Goal: Task Accomplishment & Management: Manage account settings

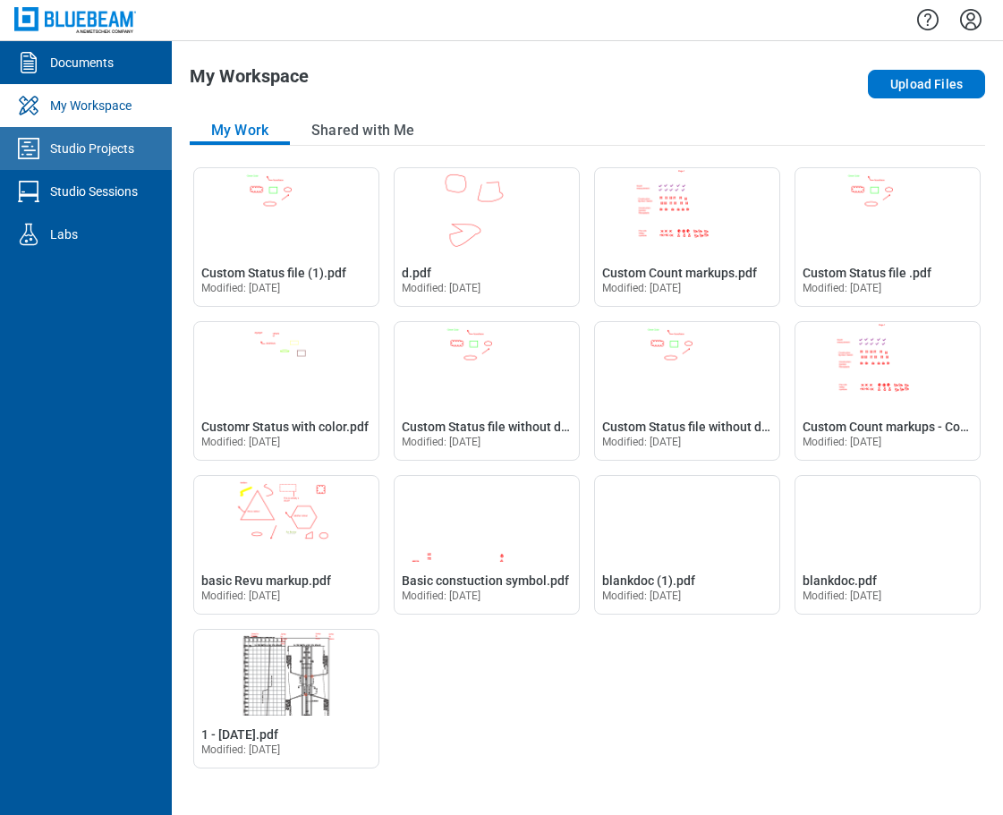
click at [79, 151] on div "Studio Projects" at bounding box center [92, 149] width 84 height 18
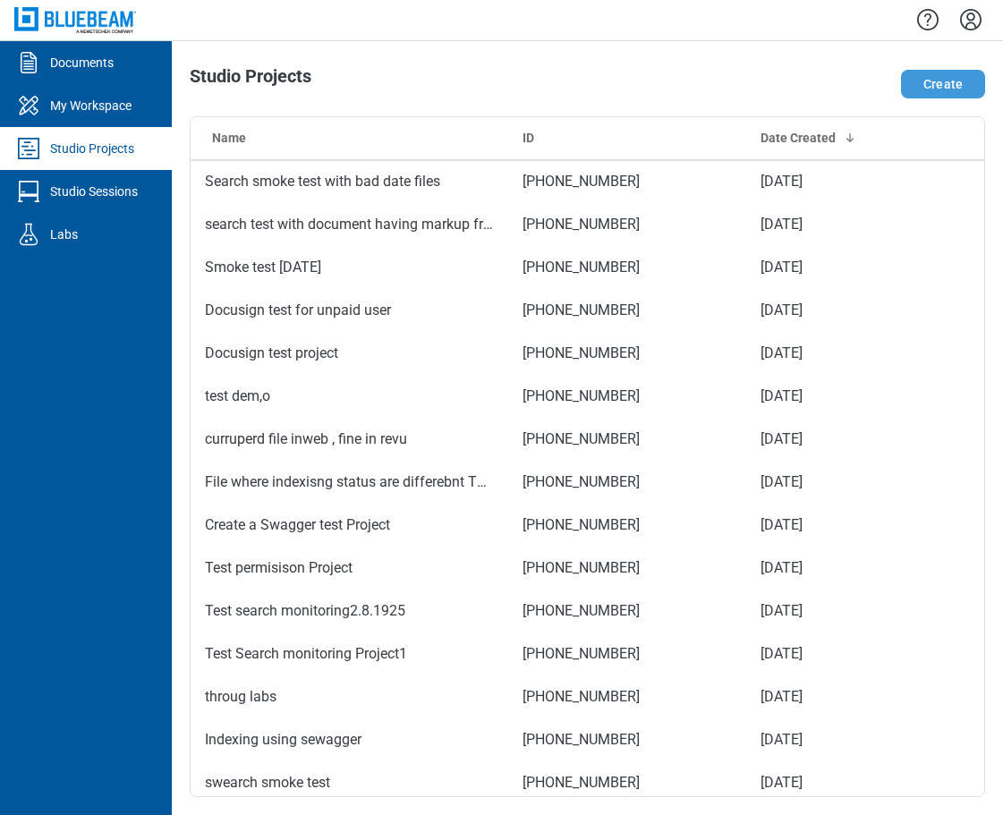
click at [935, 89] on button "Create" at bounding box center [943, 84] width 84 height 29
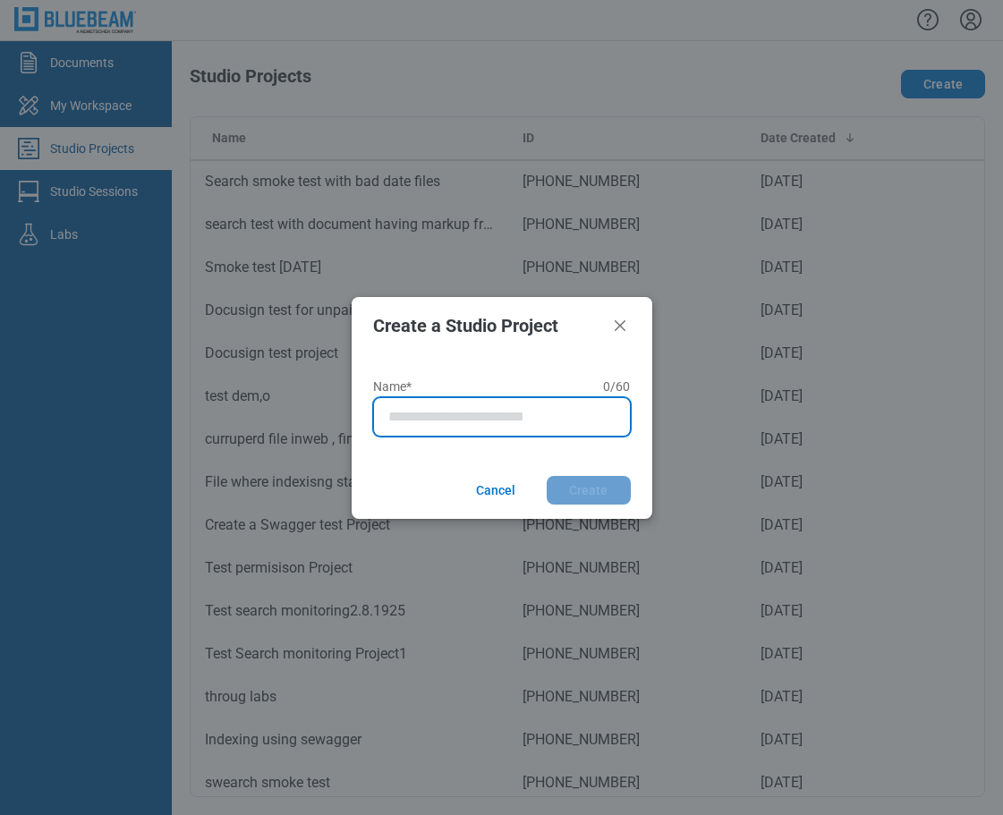
click at [447, 411] on input "Name* 0 of 60 characters 0 / 60" at bounding box center [505, 416] width 234 height 21
type input "********"
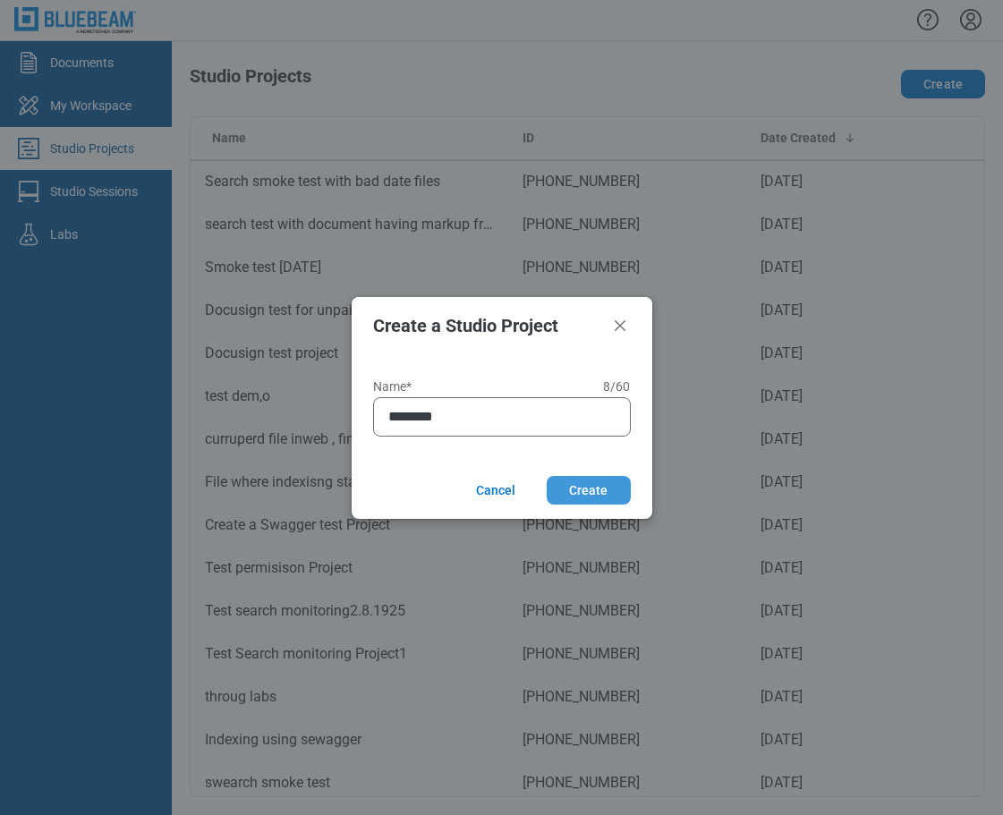
click at [589, 495] on button "Create" at bounding box center [589, 490] width 84 height 29
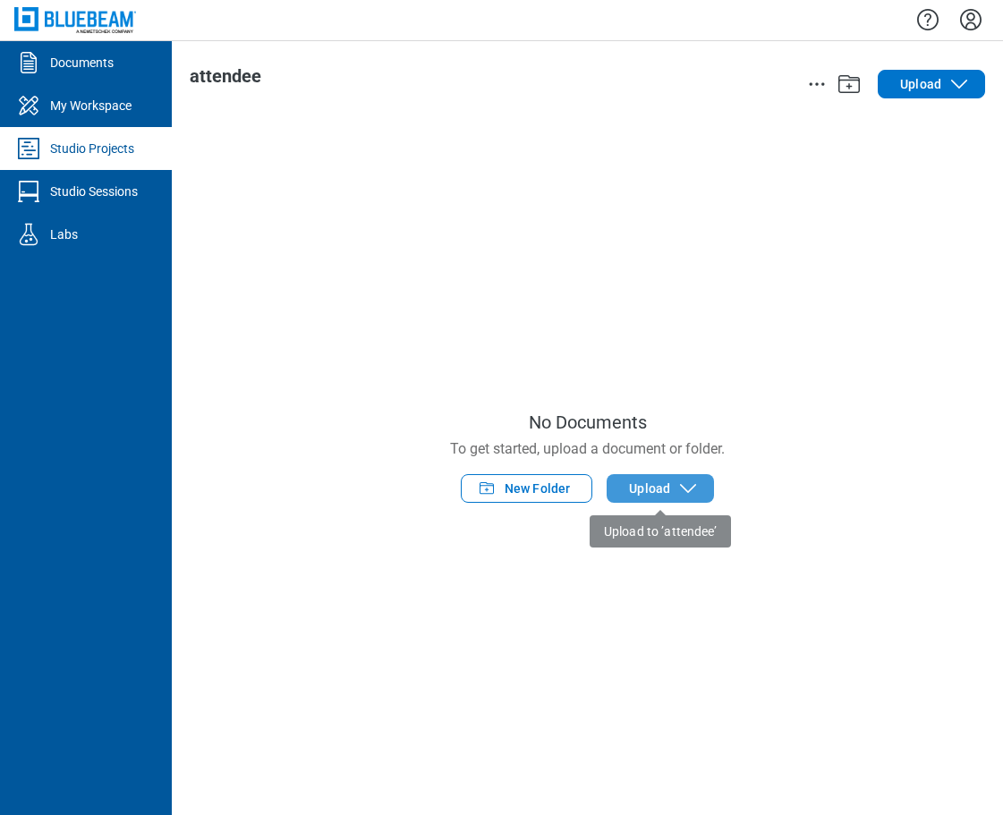
click at [658, 490] on span "Upload" at bounding box center [649, 488] width 41 height 18
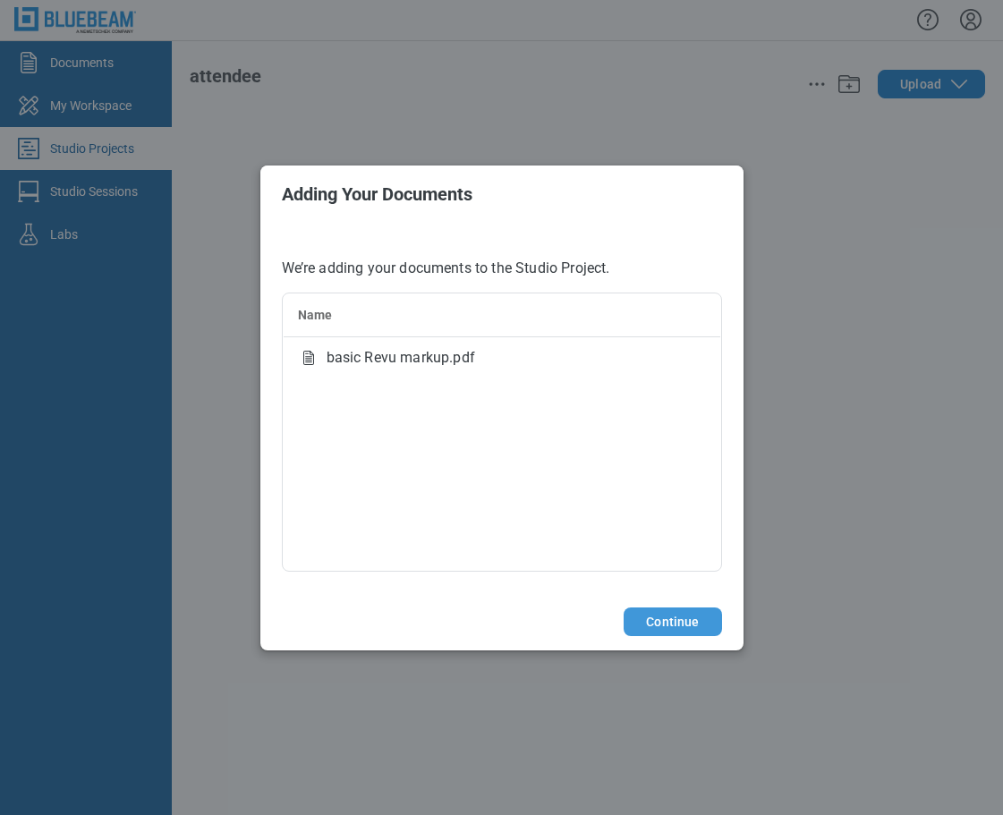
click at [700, 625] on button "Continue" at bounding box center [673, 621] width 98 height 29
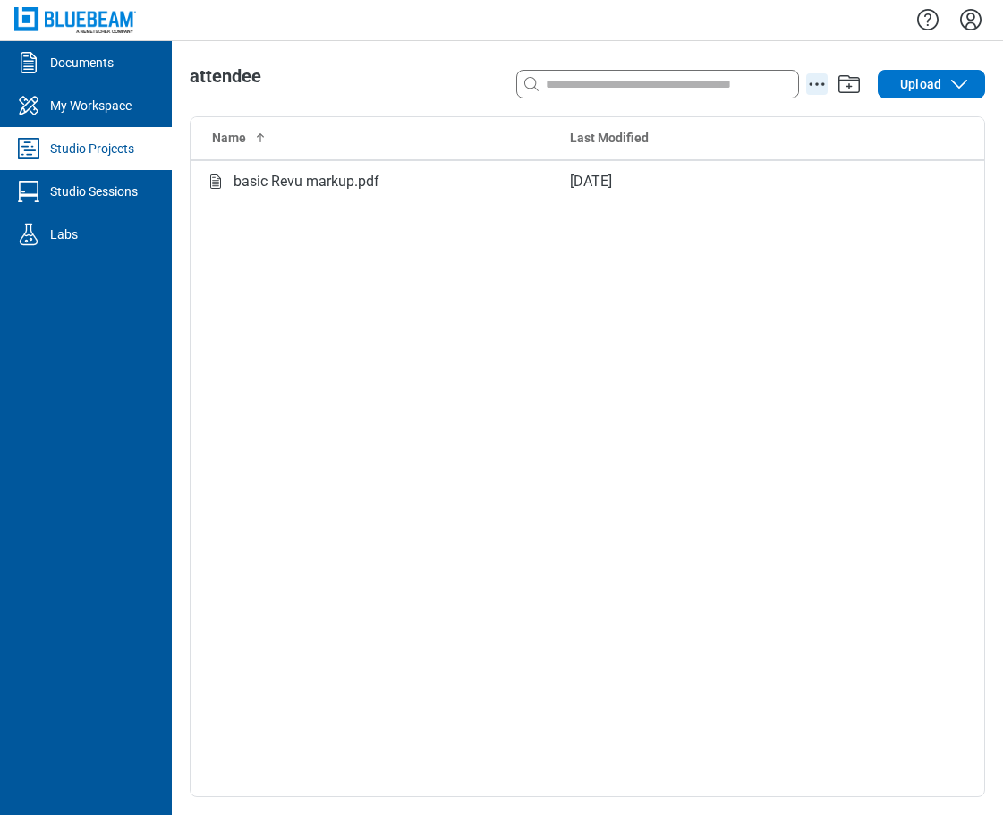
click at [817, 89] on icon "action-menu" at bounding box center [816, 83] width 21 height 21
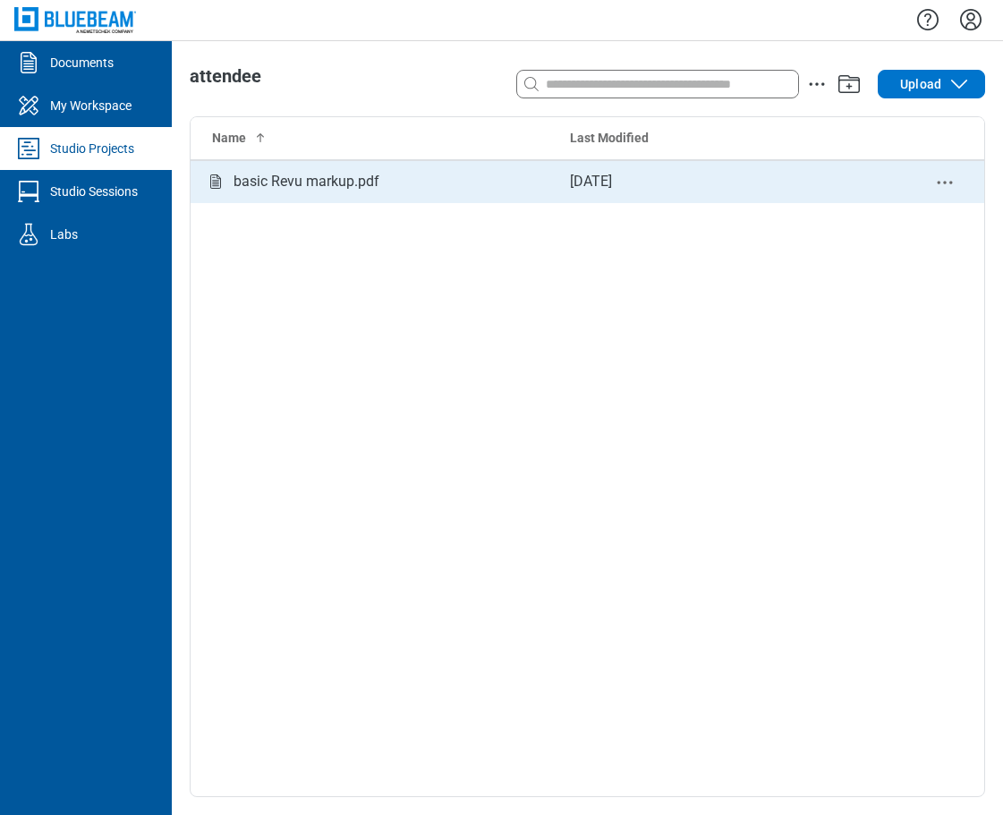
click at [376, 180] on div "basic Revu markup.pdf" at bounding box center [306, 182] width 146 height 22
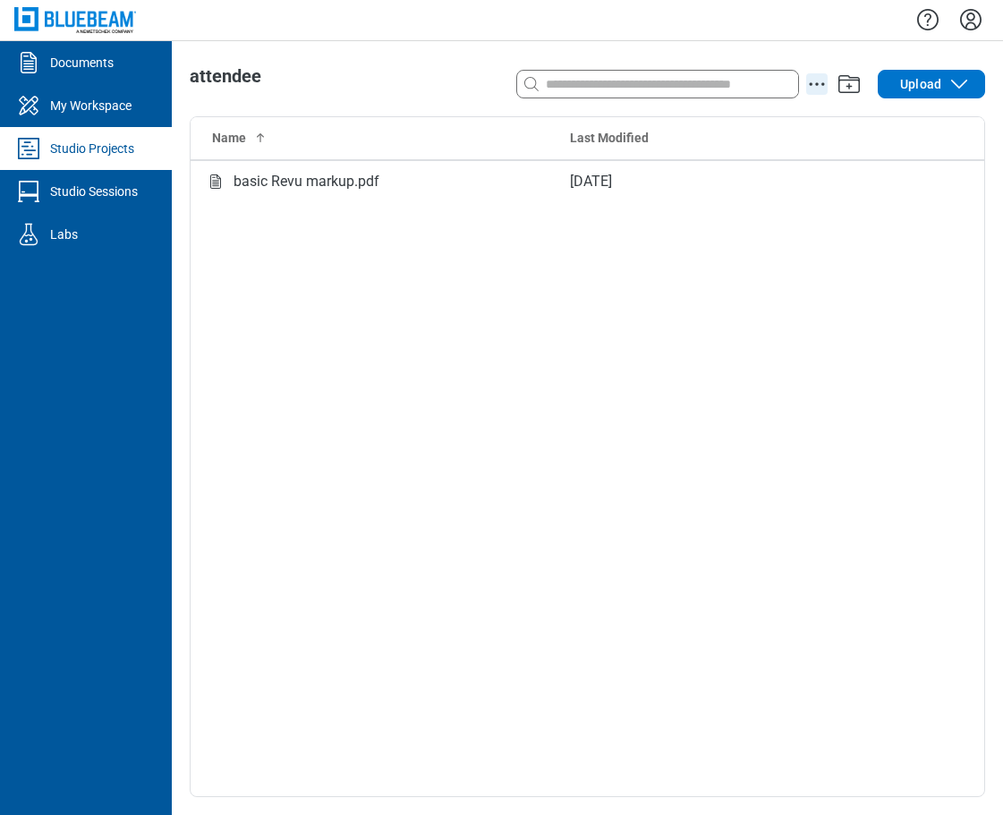
click at [817, 89] on icon "action-menu" at bounding box center [816, 83] width 21 height 21
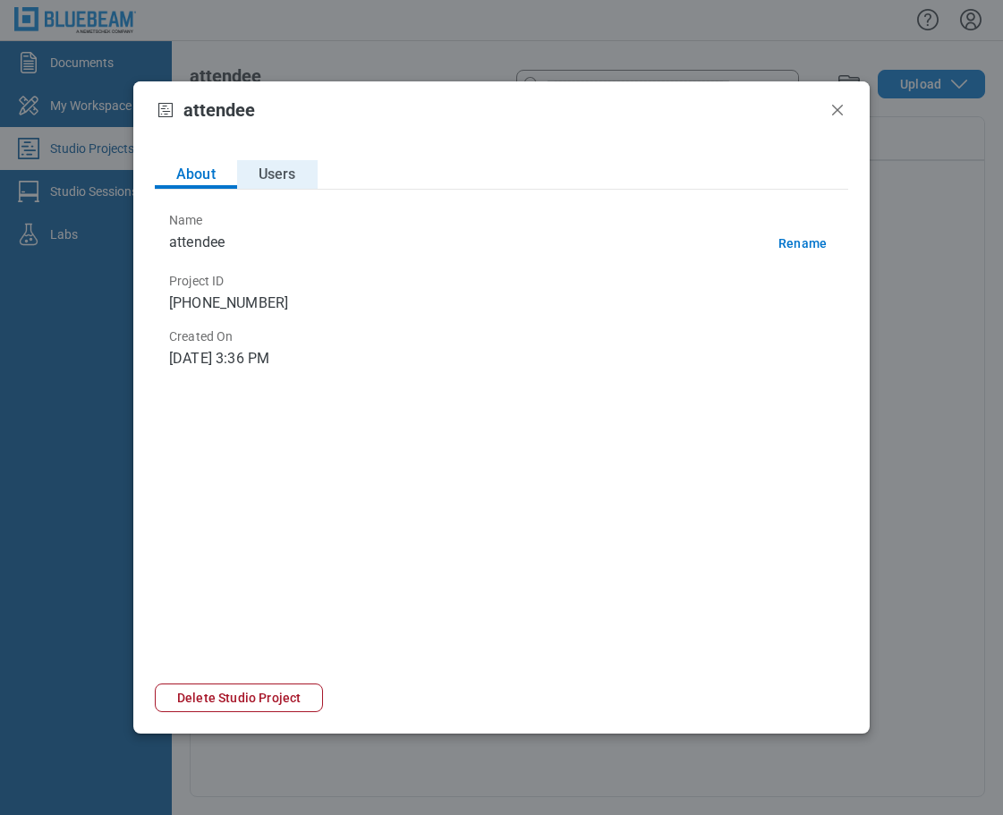
click at [281, 171] on button "Users" at bounding box center [277, 174] width 81 height 29
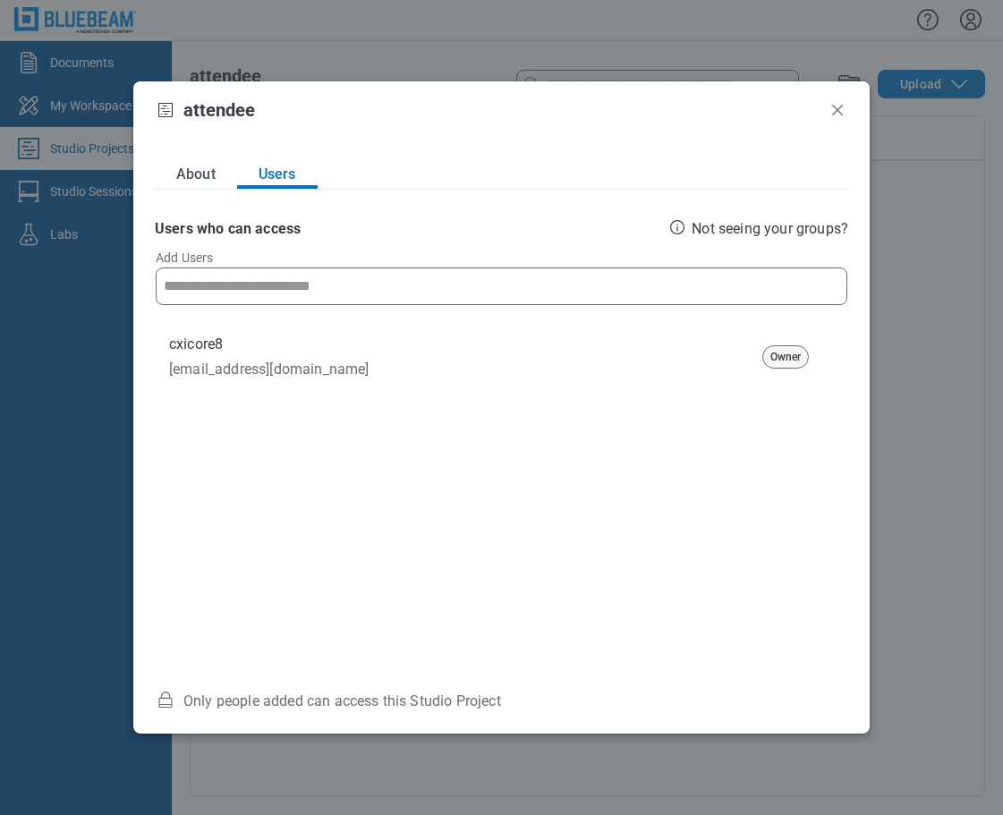
click at [303, 290] on input at bounding box center [501, 286] width 675 height 36
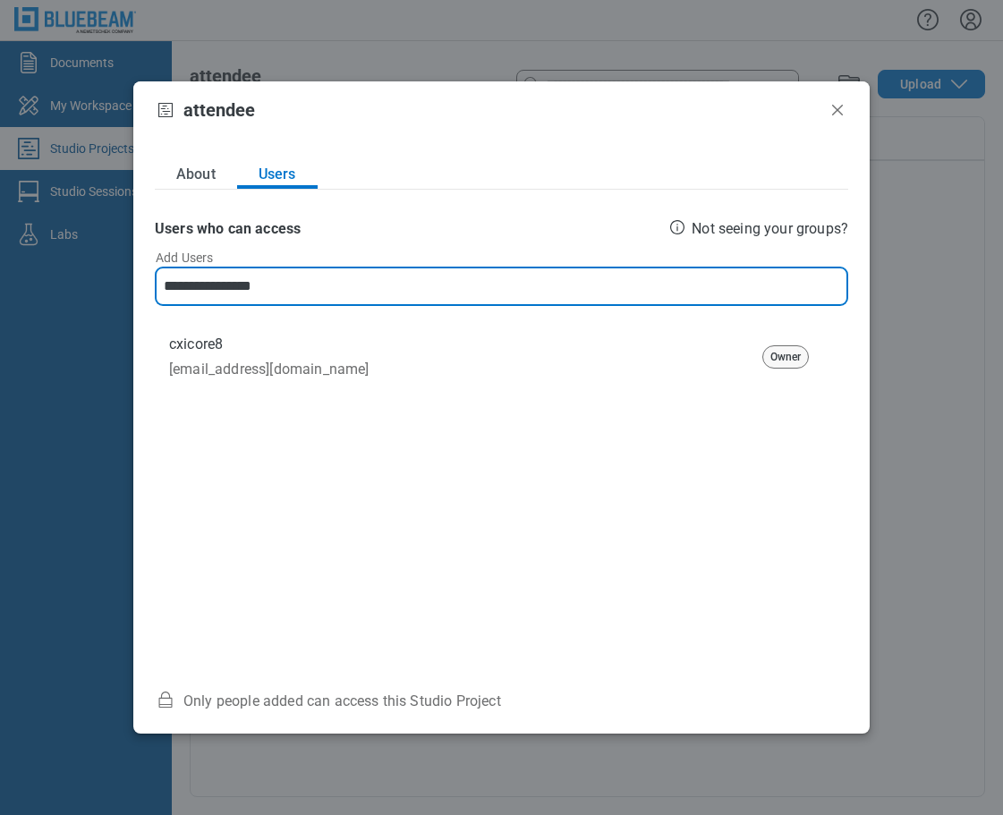
type input "**********"
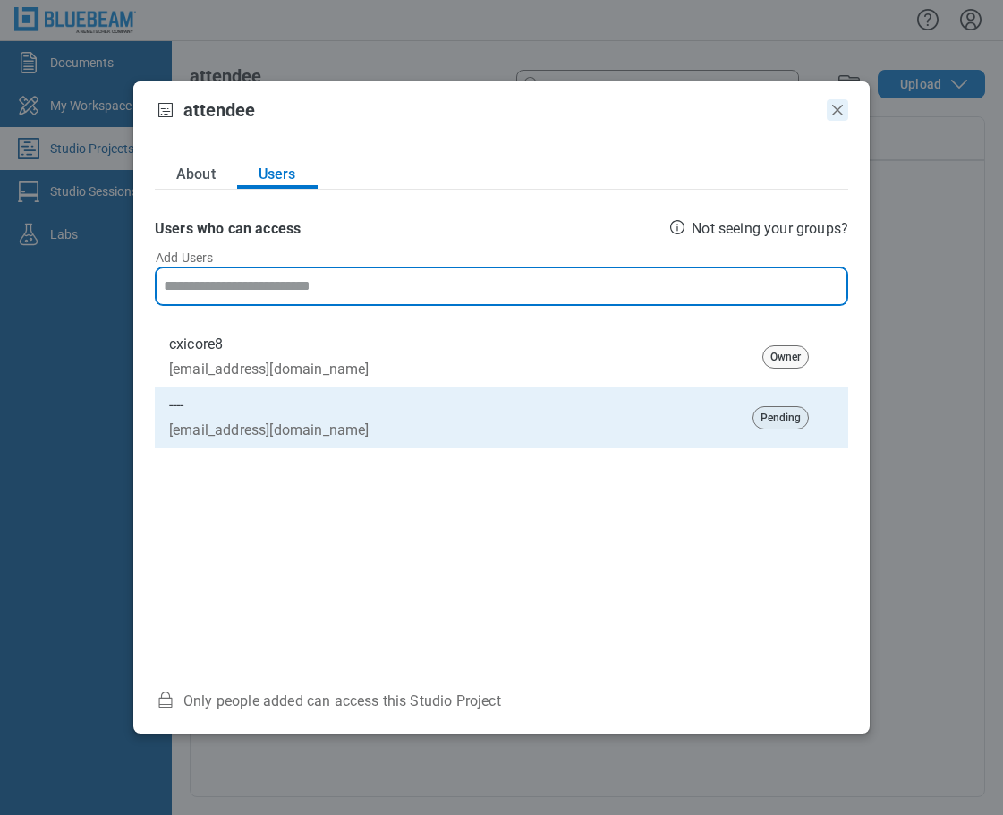
click at [833, 108] on icon "Close" at bounding box center [837, 109] width 21 height 21
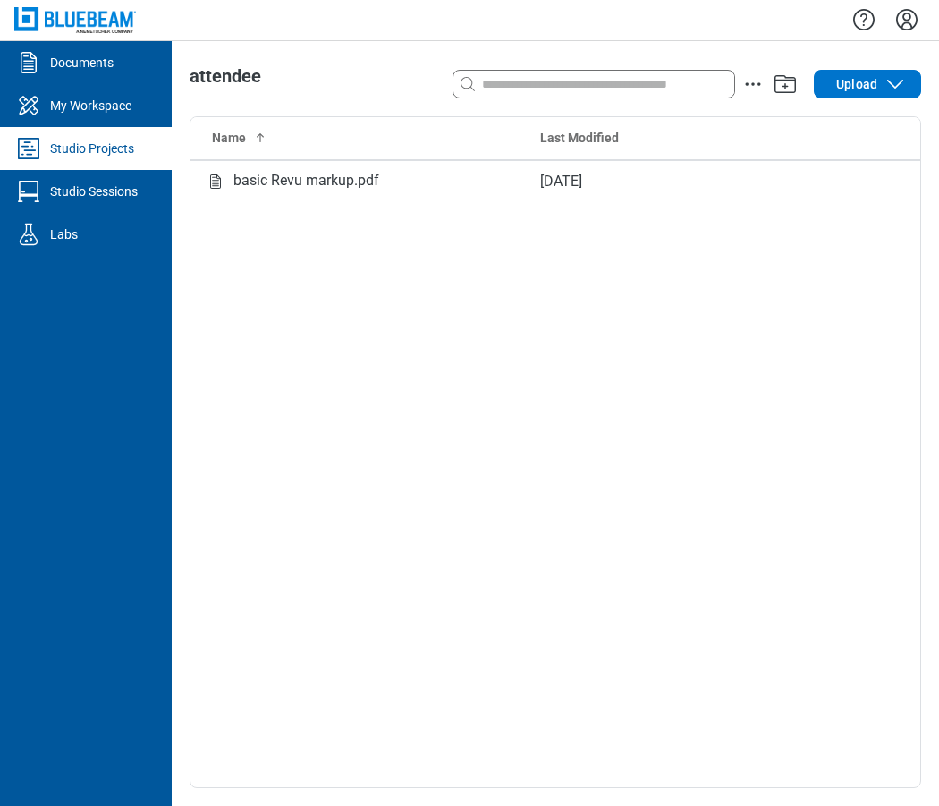
drag, startPoint x: 904, startPoint y: 28, endPoint x: 906, endPoint y: 38, distance: 10.2
click at [904, 28] on icon "Settings" at bounding box center [907, 19] width 29 height 29
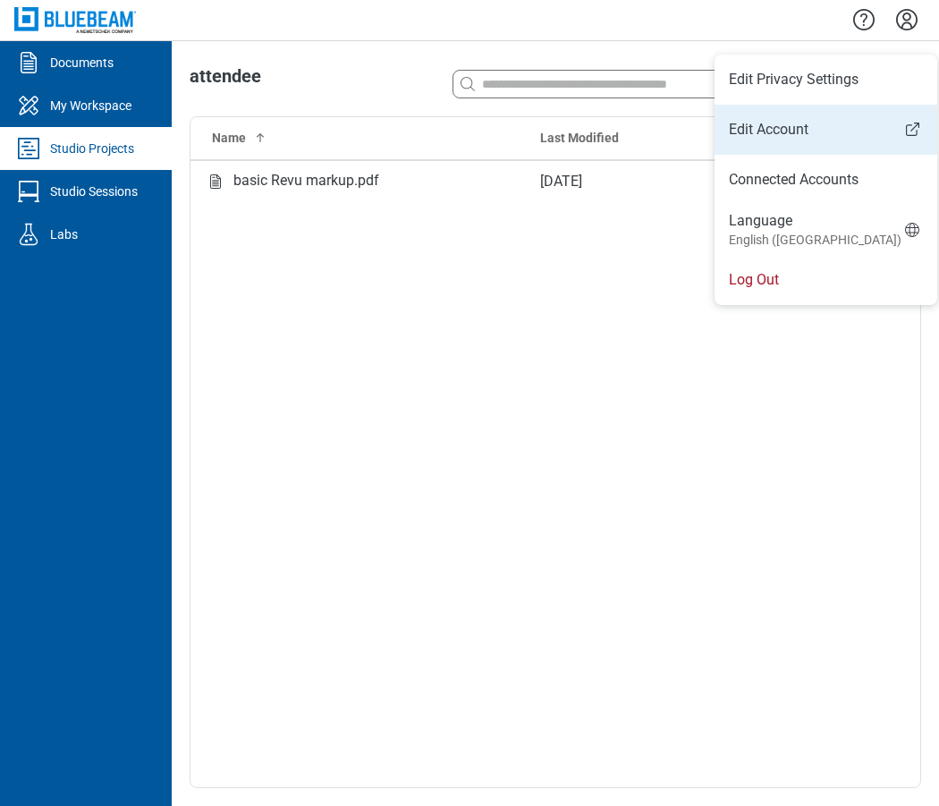
click at [791, 128] on link "Edit Account" at bounding box center [826, 129] width 223 height 21
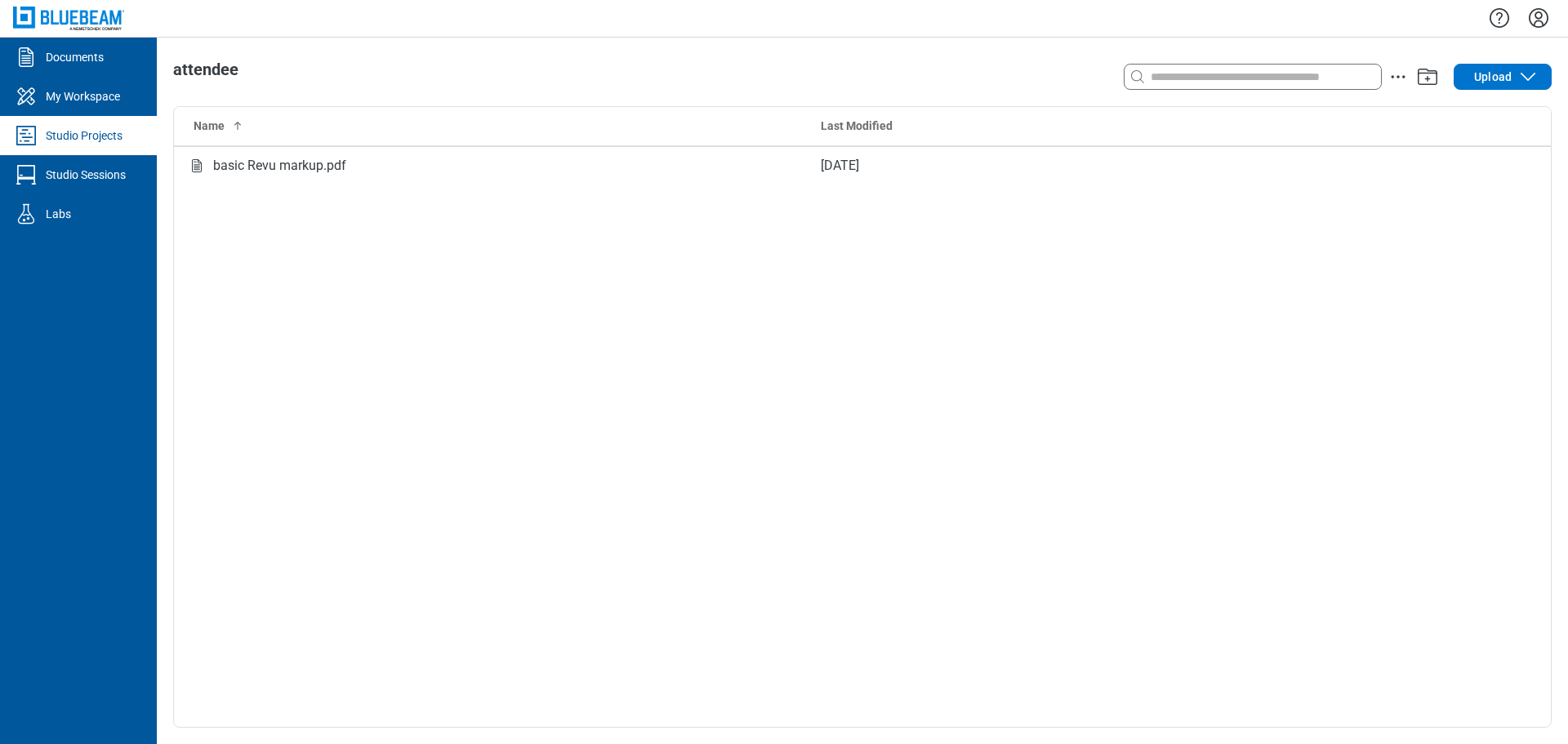
click at [91, 135] on div "Studio Projects" at bounding box center [84, 136] width 77 height 16
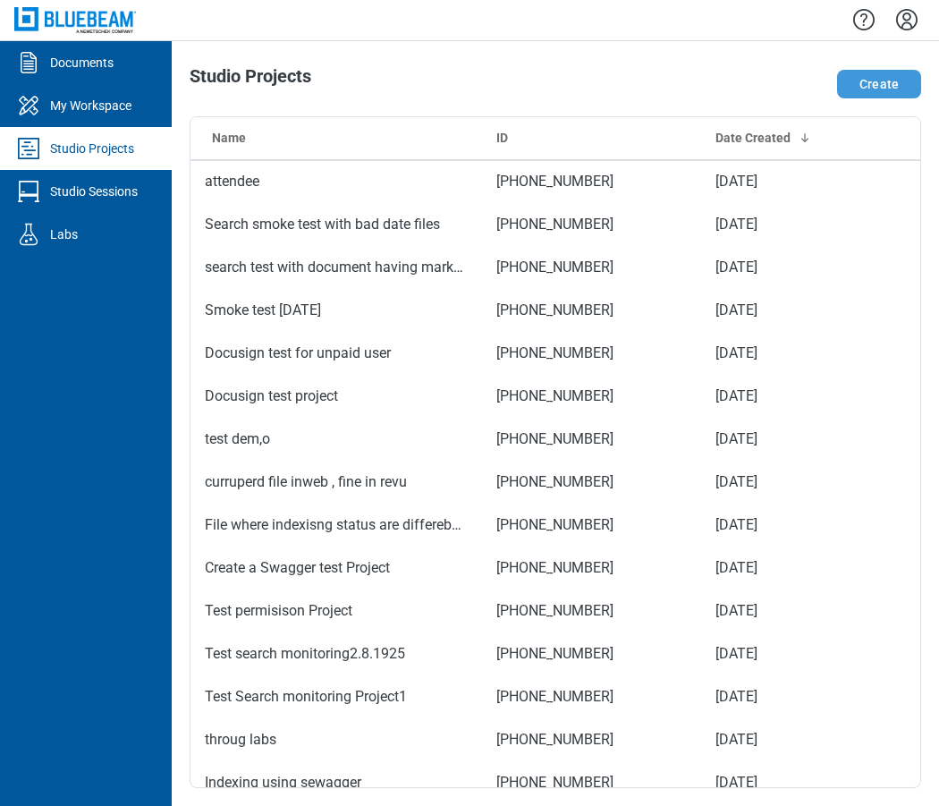
click at [883, 78] on button "Create" at bounding box center [879, 84] width 84 height 29
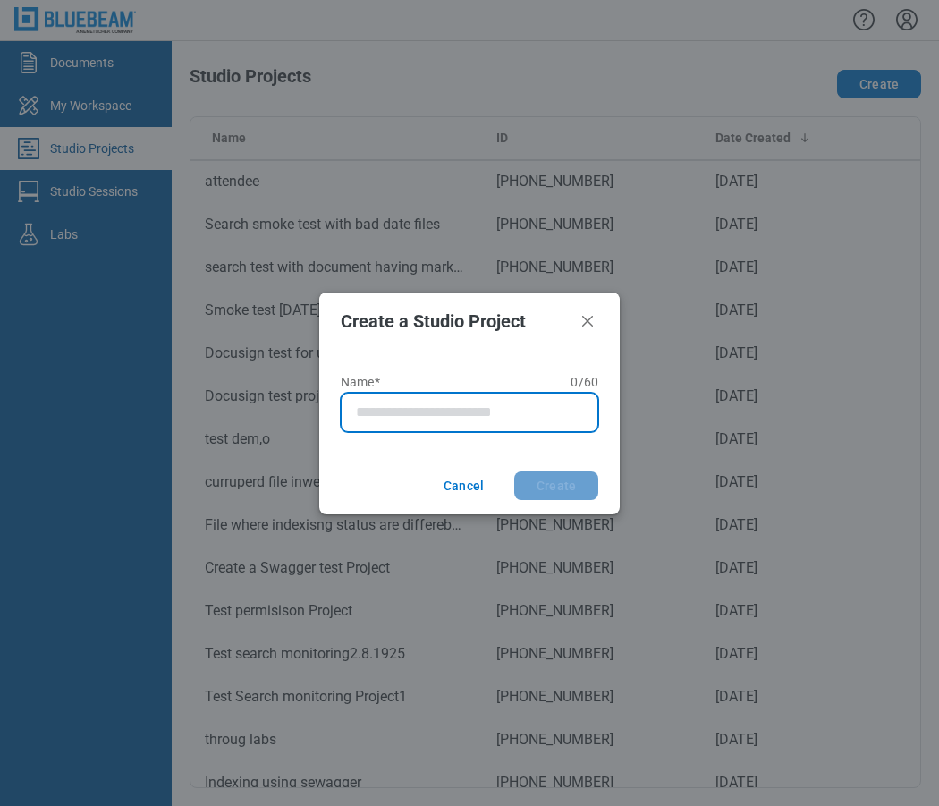
click at [446, 416] on input "Name* 0 of 60 characters 0 / 60" at bounding box center [473, 412] width 234 height 21
type input "**********"
click at [514, 471] on button "Create" at bounding box center [556, 485] width 84 height 29
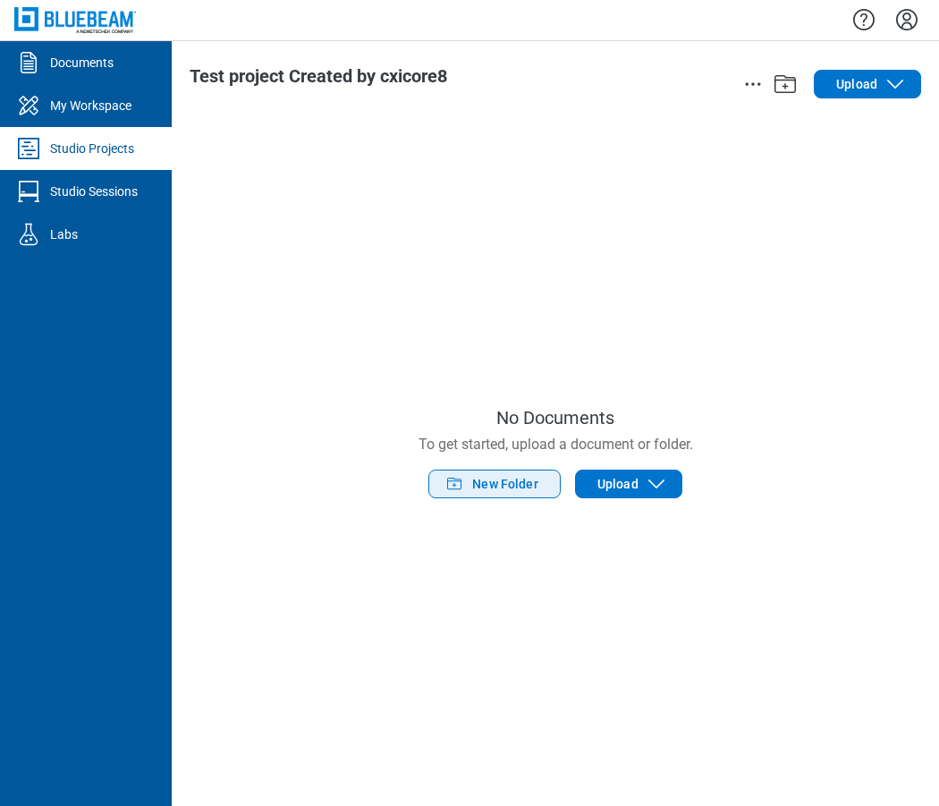
click at [488, 494] on button "New Folder" at bounding box center [494, 484] width 132 height 29
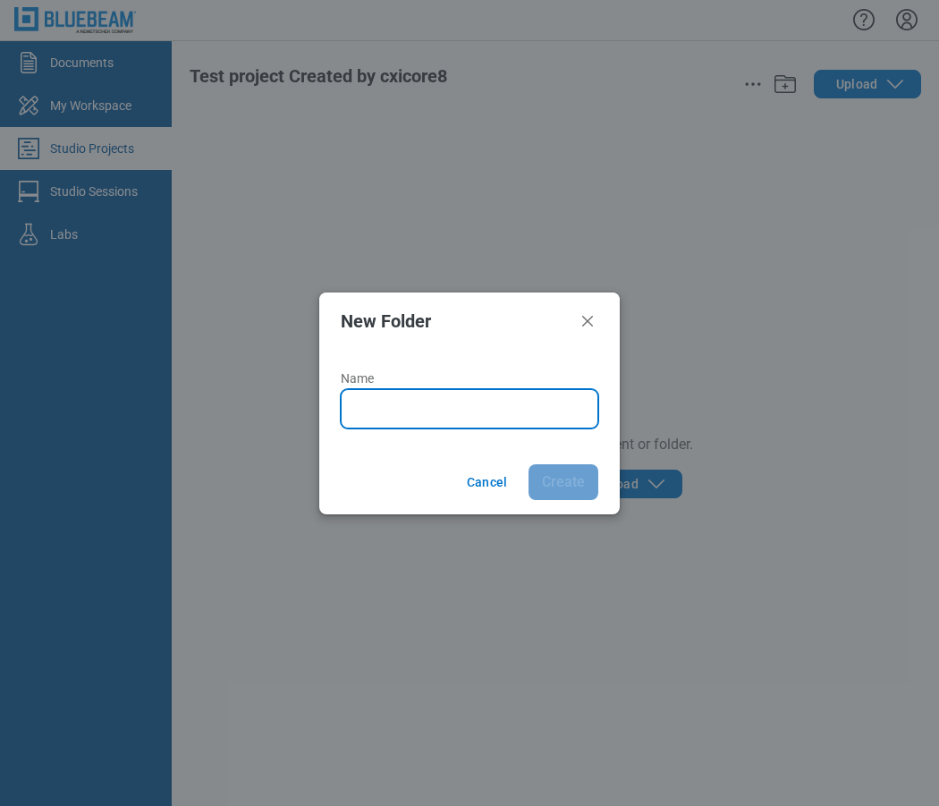
click at [415, 411] on input "Name" at bounding box center [473, 408] width 234 height 21
type input "*******"
click at [529, 464] on button "Create" at bounding box center [564, 482] width 70 height 36
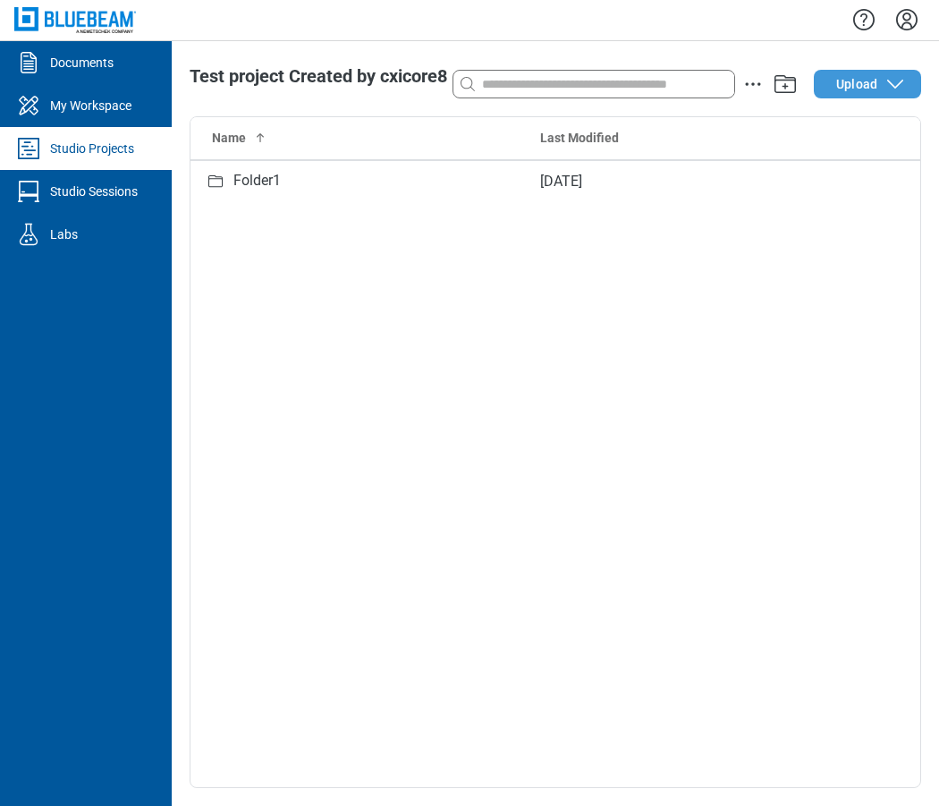
click at [846, 93] on button "Upload" at bounding box center [867, 84] width 107 height 29
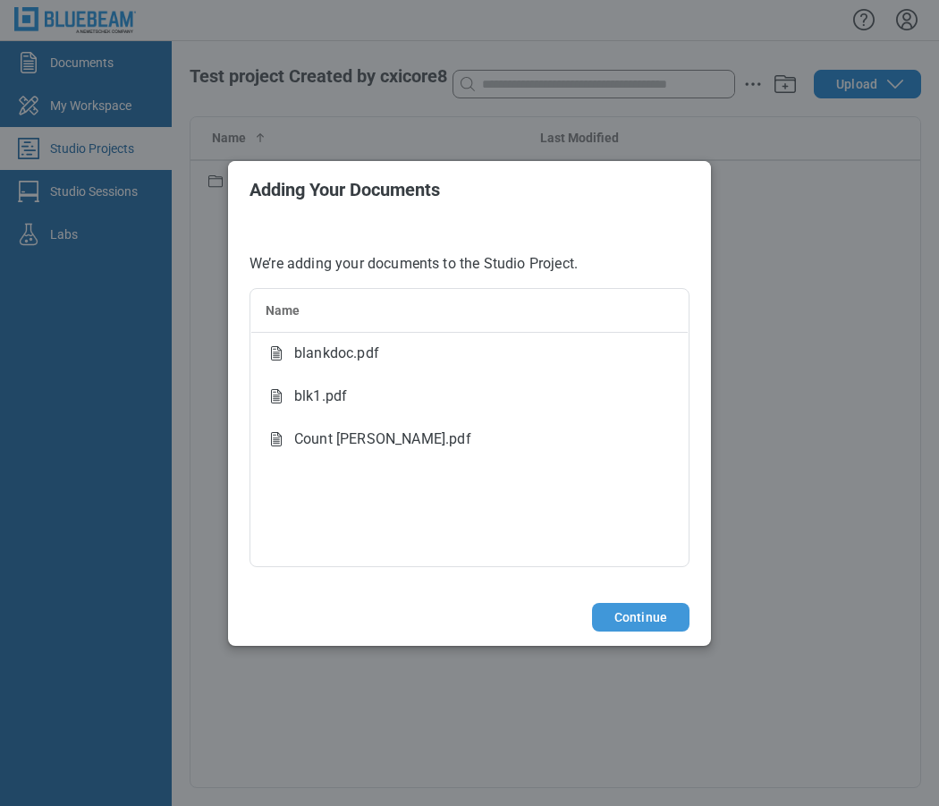
click at [636, 620] on button "Continue" at bounding box center [641, 617] width 98 height 29
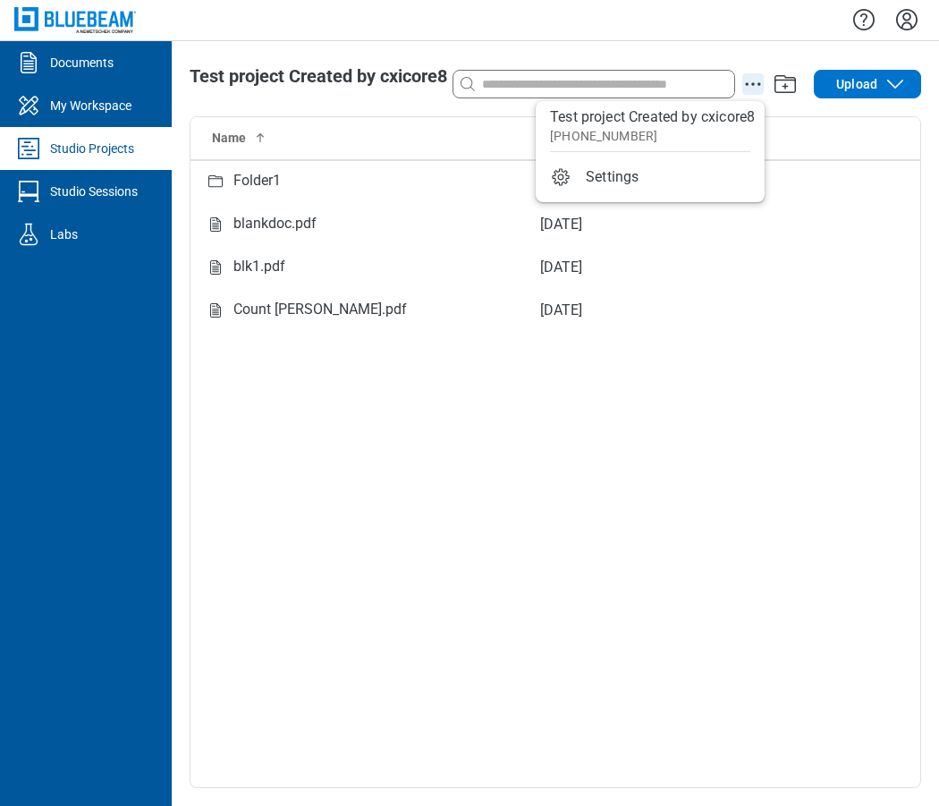
click at [759, 81] on icon "action-menu" at bounding box center [752, 83] width 21 height 21
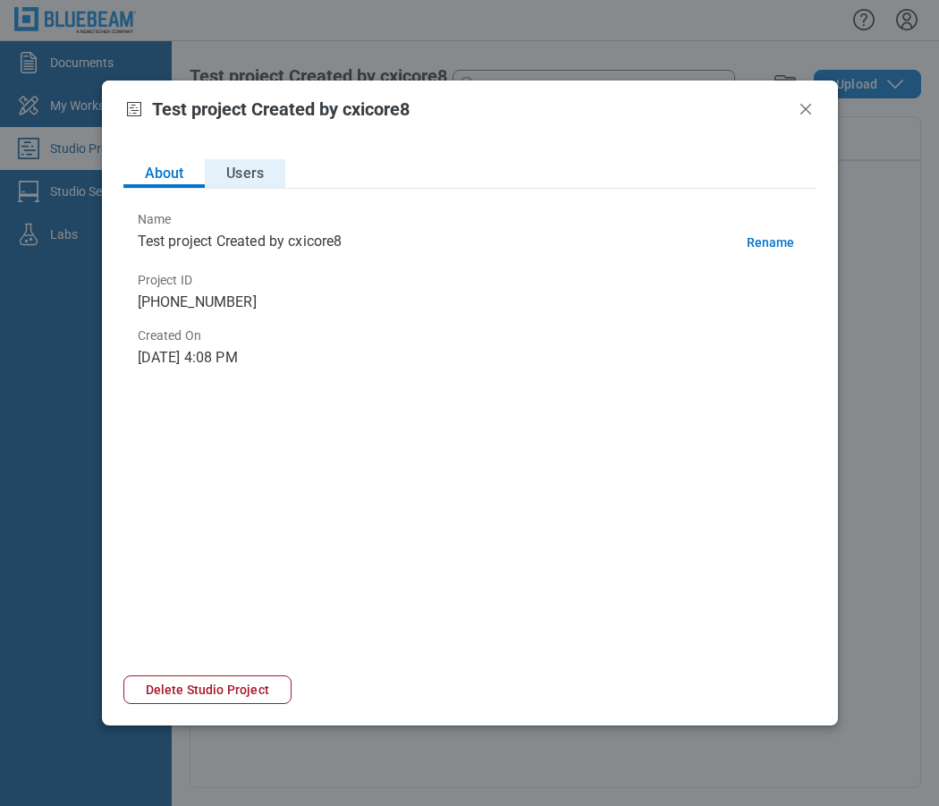
click at [259, 176] on button "Users" at bounding box center [245, 173] width 81 height 29
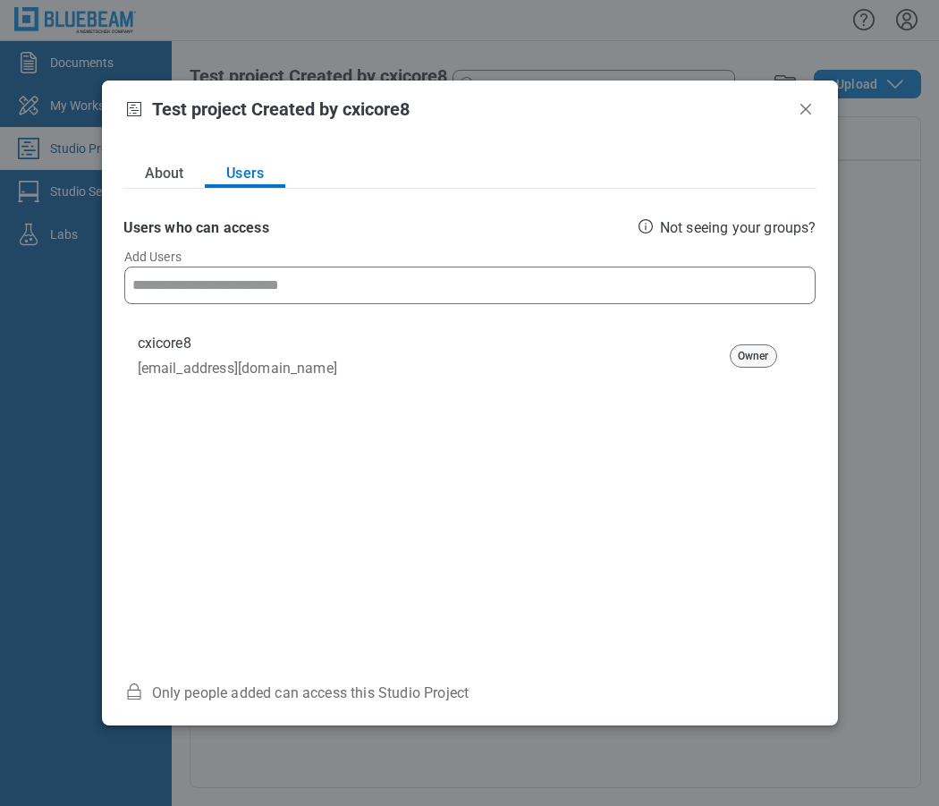
click at [268, 284] on input at bounding box center [469, 285] width 675 height 36
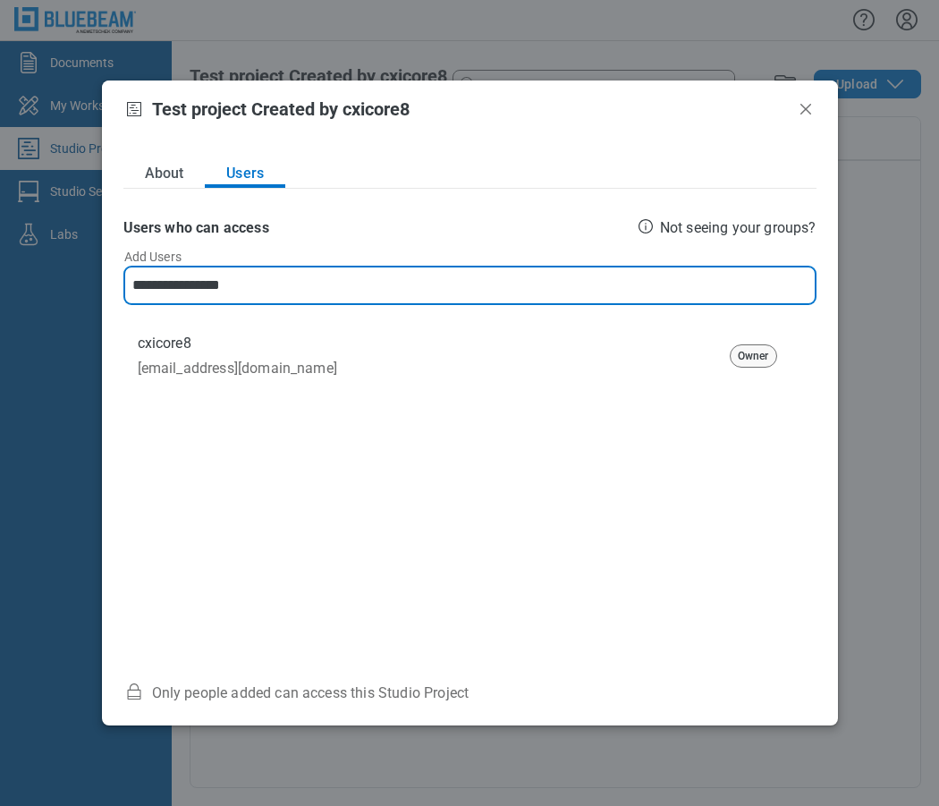
type input "**********"
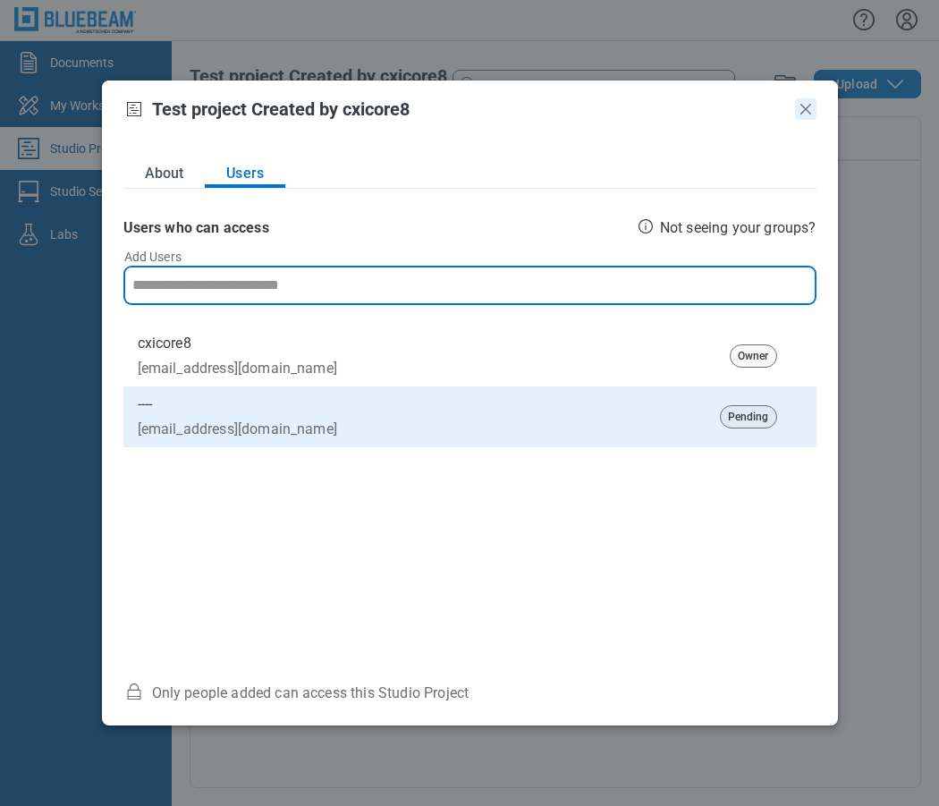
click at [810, 108] on icon "Close" at bounding box center [805, 108] width 21 height 21
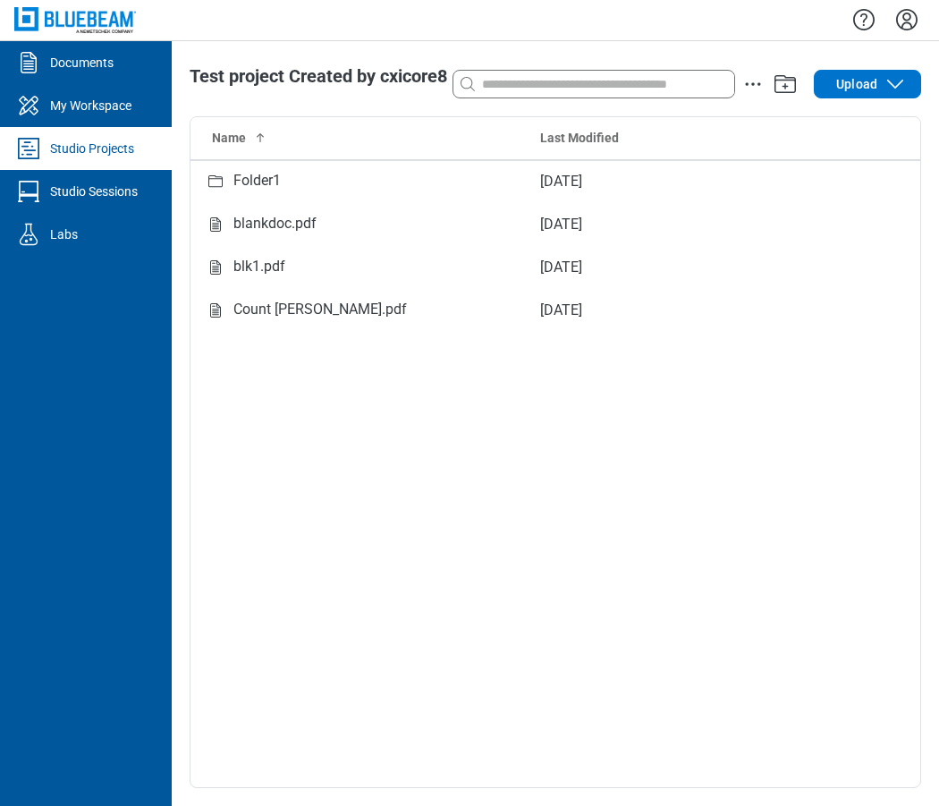
click at [408, 453] on div "Name Last Modified Folder1 Aug 25, 2025 blankdoc.pdf Aug 25, 2025 blk1.pdf Aug …" at bounding box center [556, 452] width 730 height 670
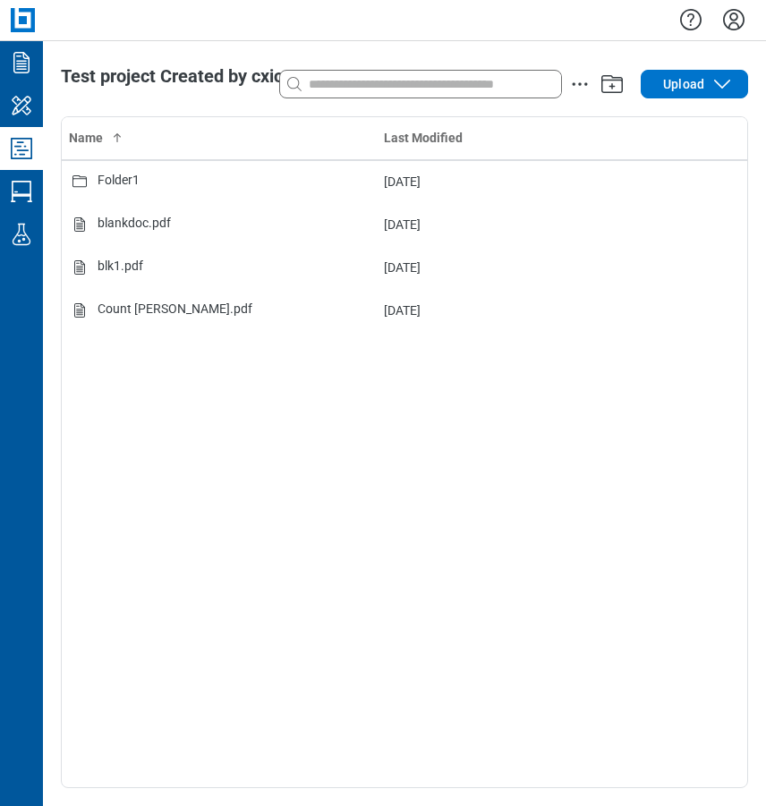
drag, startPoint x: 615, startPoint y: 435, endPoint x: 624, endPoint y: 424, distance: 14.6
click at [615, 435] on div "Name Last Modified Folder1 Aug 25, 2025 blankdoc.pdf Aug 25, 2025 blk1.pdf Aug …" at bounding box center [404, 452] width 685 height 670
click at [21, 157] on icon "Studio Projects" at bounding box center [21, 148] width 21 height 21
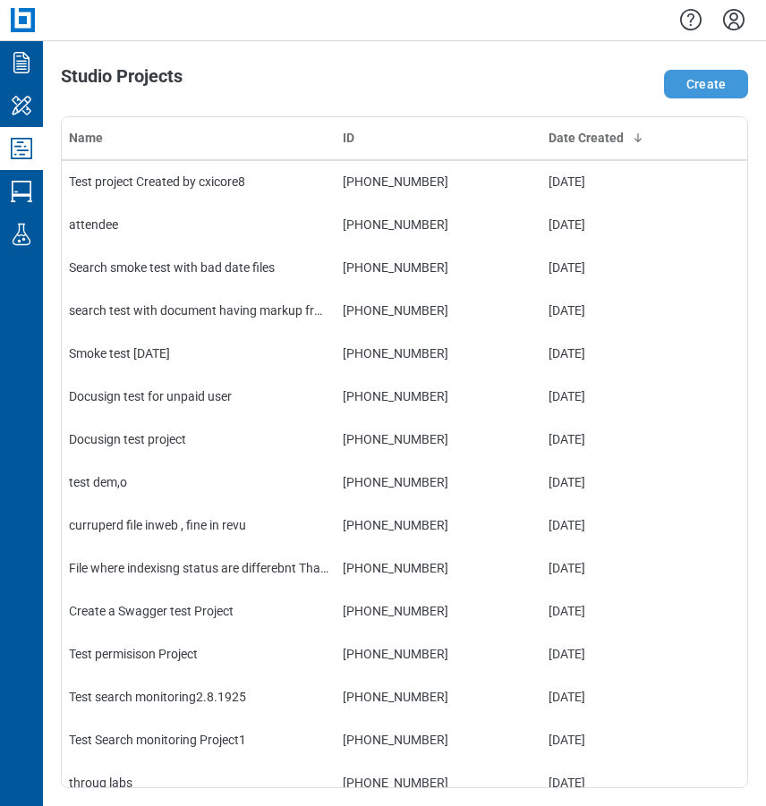
click at [718, 79] on button "Create" at bounding box center [706, 84] width 84 height 29
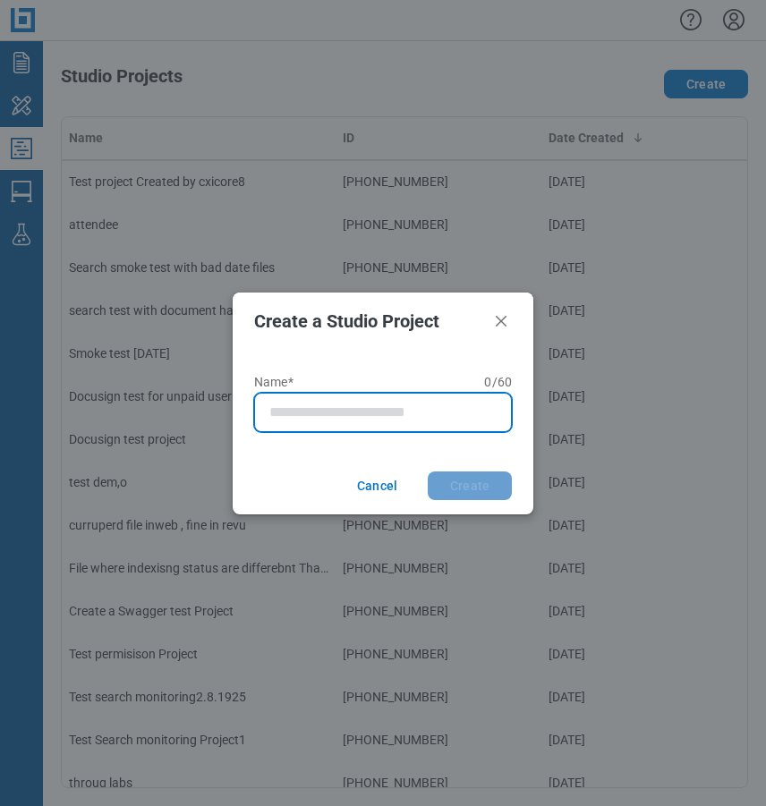
click at [343, 411] on input "Name* 0 of 60 characters 0 / 60" at bounding box center [386, 412] width 234 height 21
type input "**********"
click at [428, 471] on button "Create" at bounding box center [470, 485] width 84 height 29
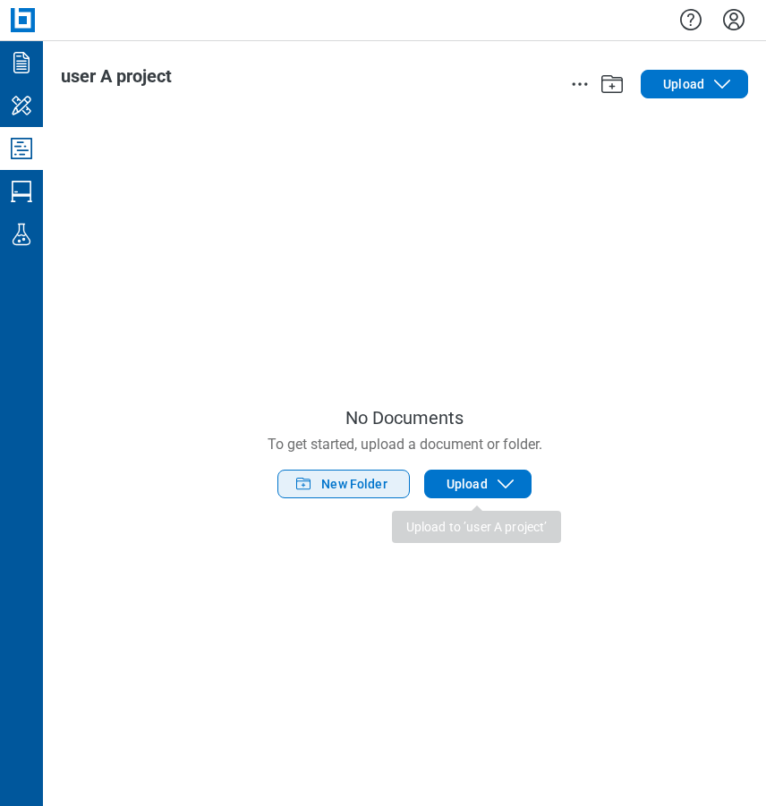
click at [360, 488] on span "New Folder" at bounding box center [354, 484] width 66 height 18
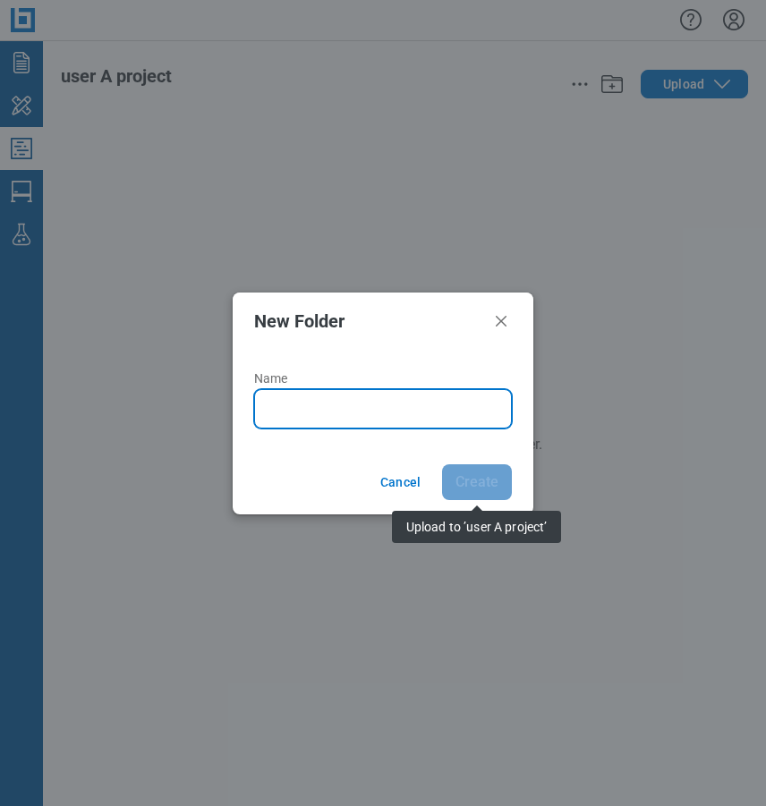
click at [315, 408] on input "Name" at bounding box center [386, 408] width 234 height 21
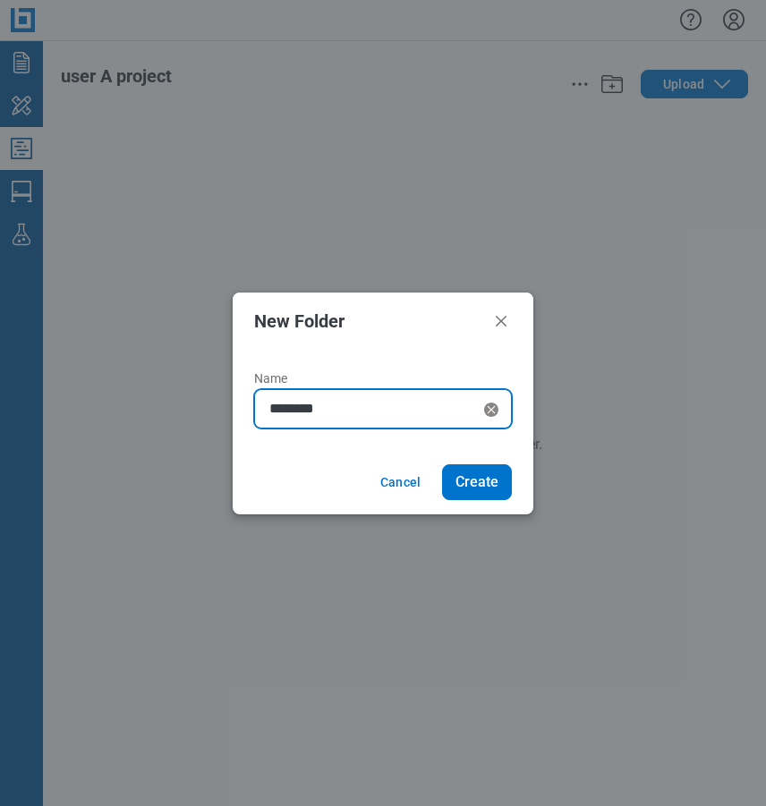
type input "********"
click at [442, 464] on button "Create" at bounding box center [477, 482] width 70 height 36
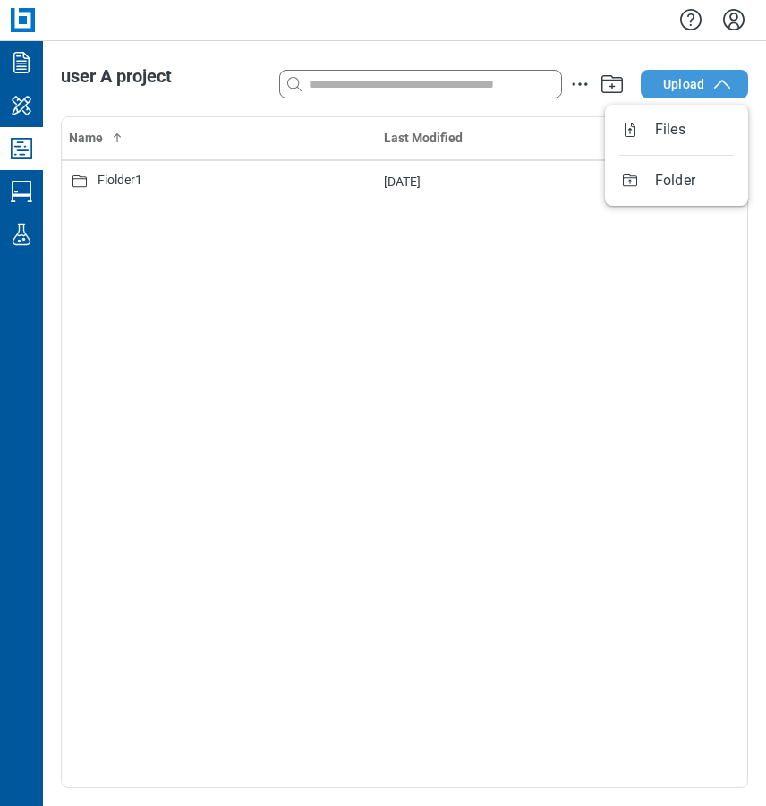
click at [689, 83] on span "Upload" at bounding box center [683, 84] width 41 height 18
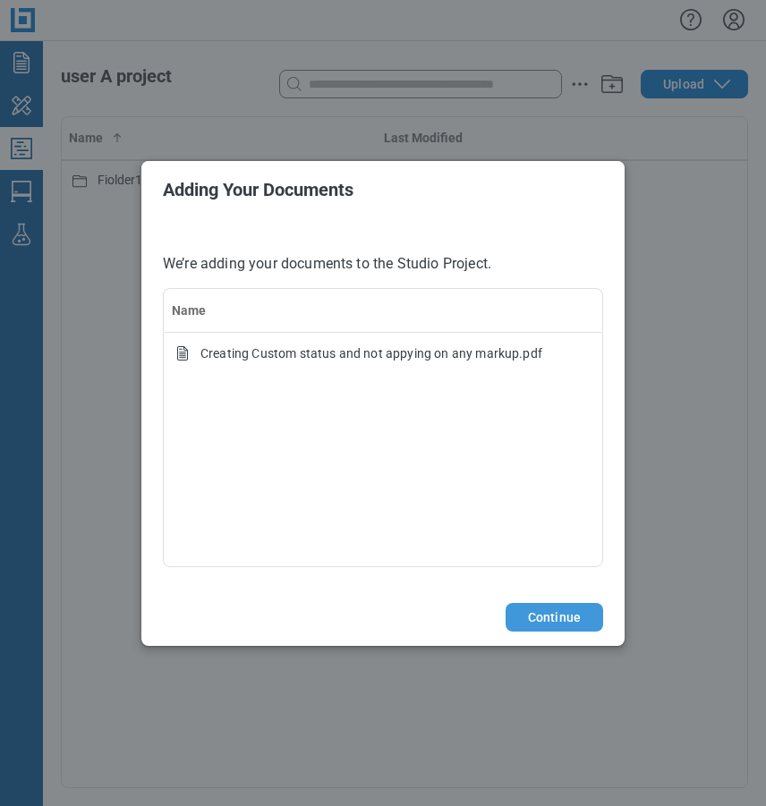
click at [570, 607] on button "Continue" at bounding box center [554, 617] width 98 height 29
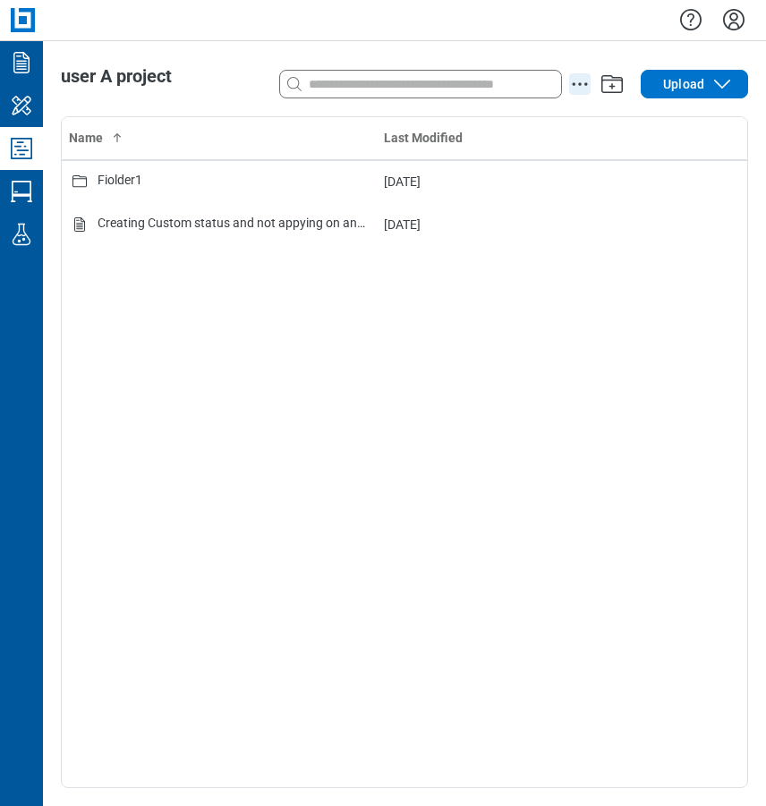
click at [580, 85] on circle "action-menu" at bounding box center [579, 83] width 3 height 3
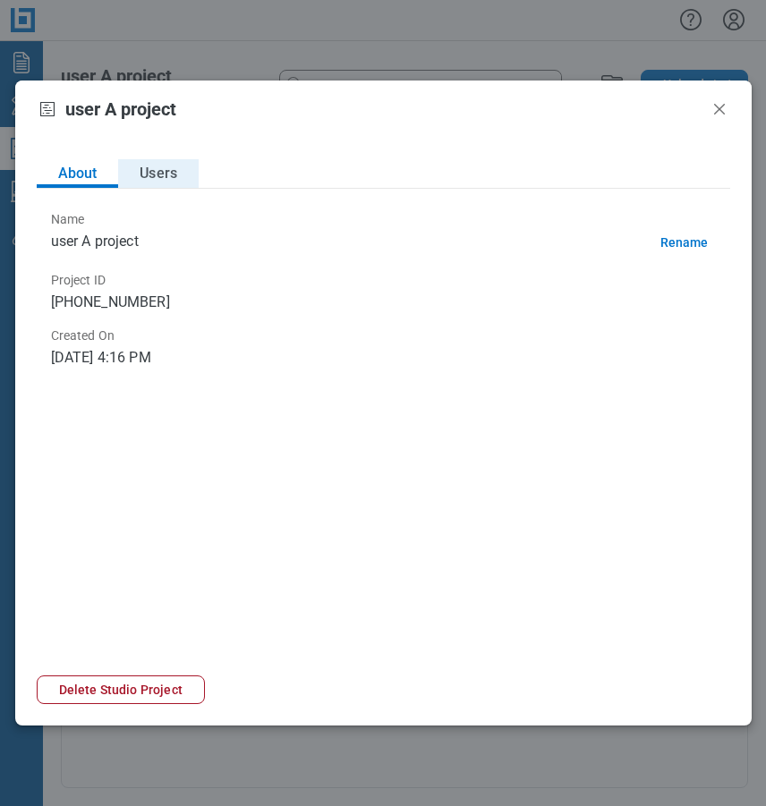
click at [160, 180] on button "Users" at bounding box center [158, 173] width 81 height 29
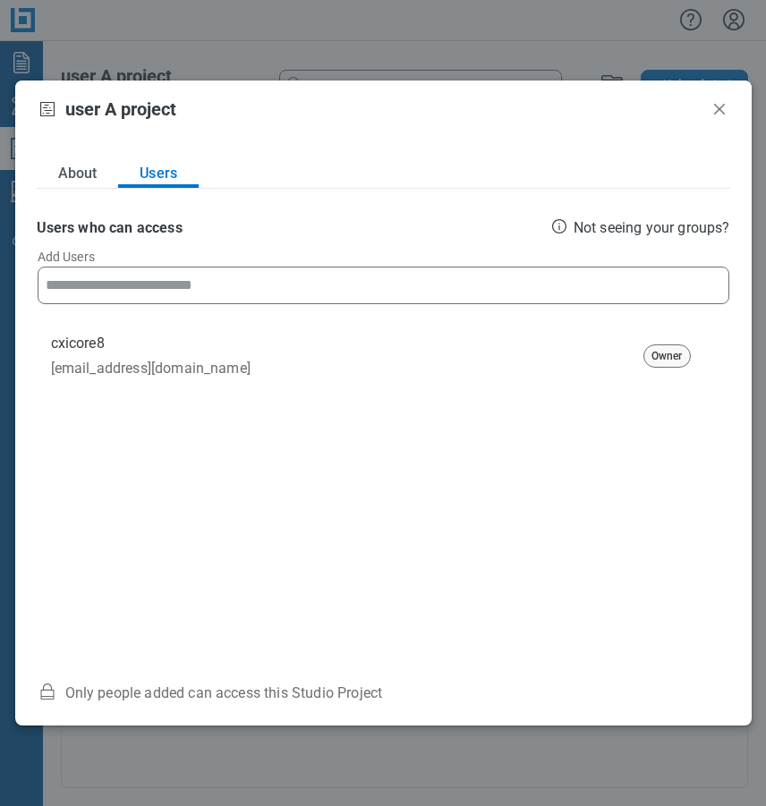
click at [158, 289] on input at bounding box center [383, 285] width 675 height 36
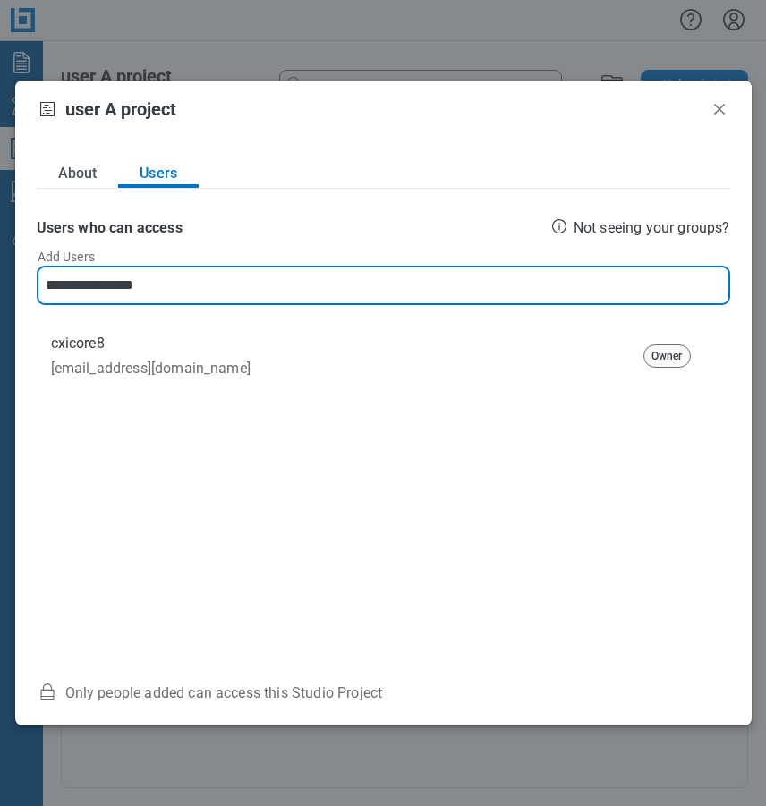
type input "**********"
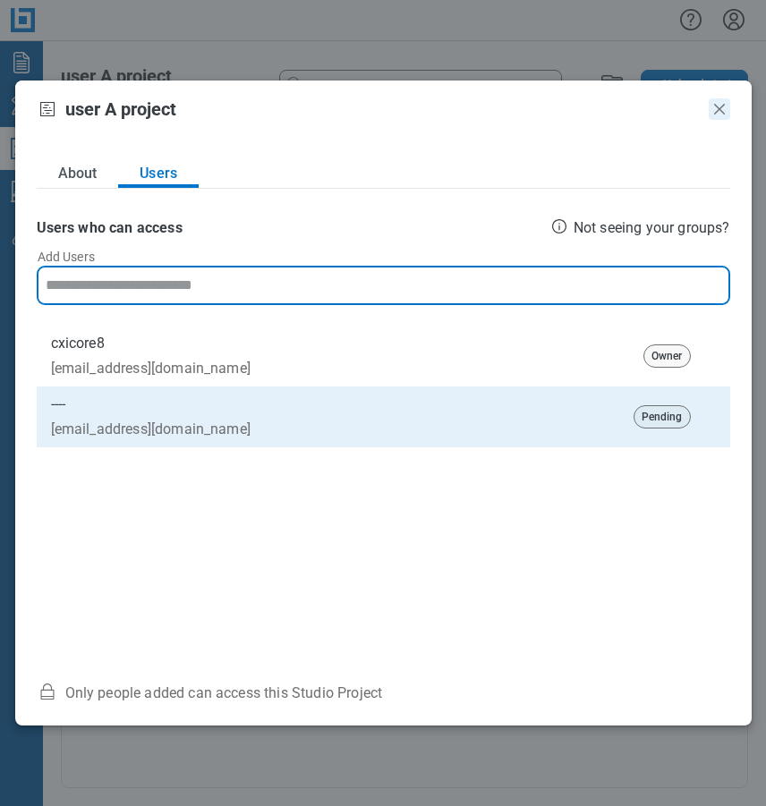
click at [714, 112] on icon "Close" at bounding box center [718, 108] width 21 height 21
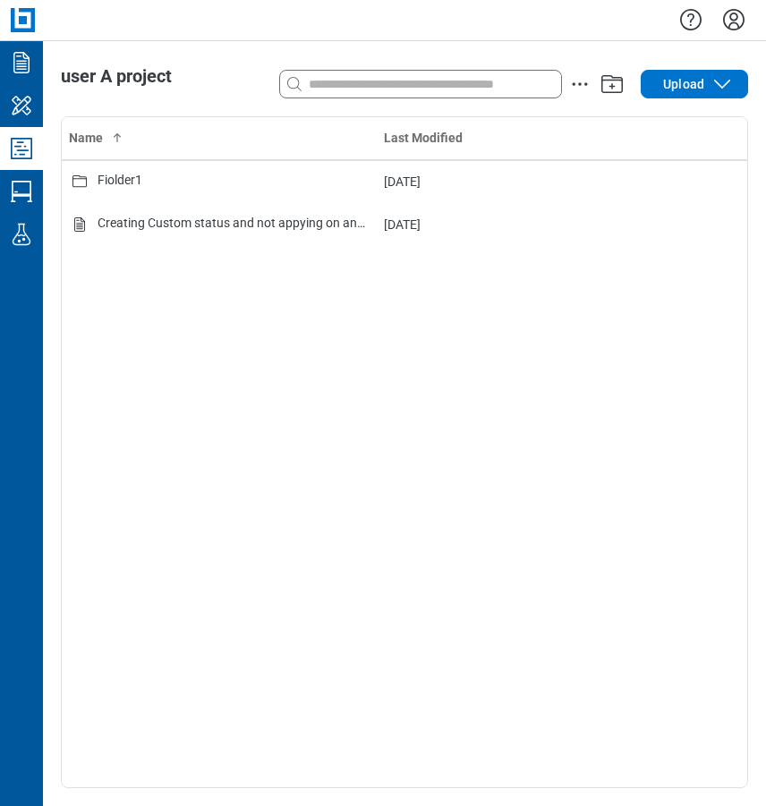
click at [30, 140] on icon "Studio Projects" at bounding box center [21, 148] width 29 height 29
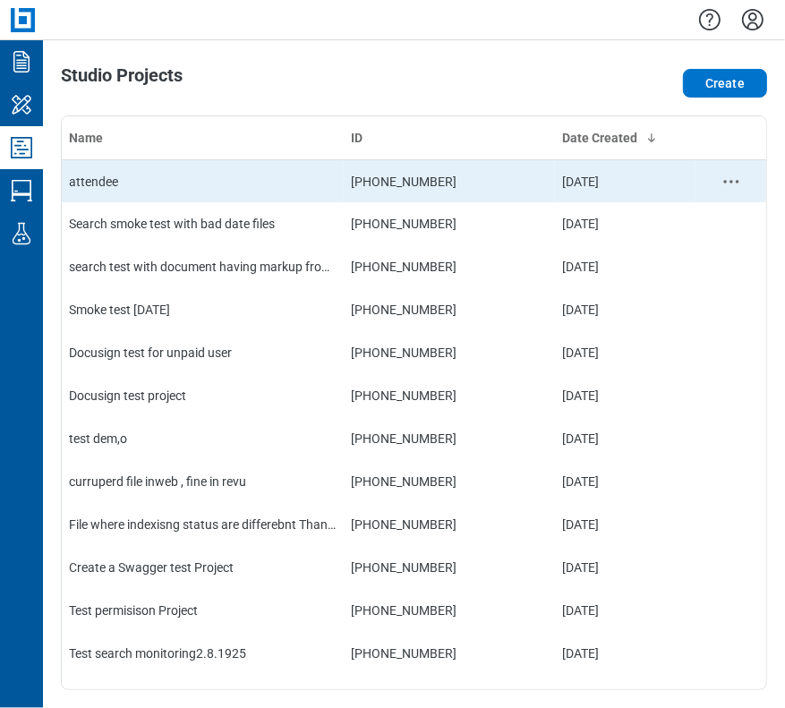
click at [189, 192] on td "attendee" at bounding box center [203, 180] width 282 height 43
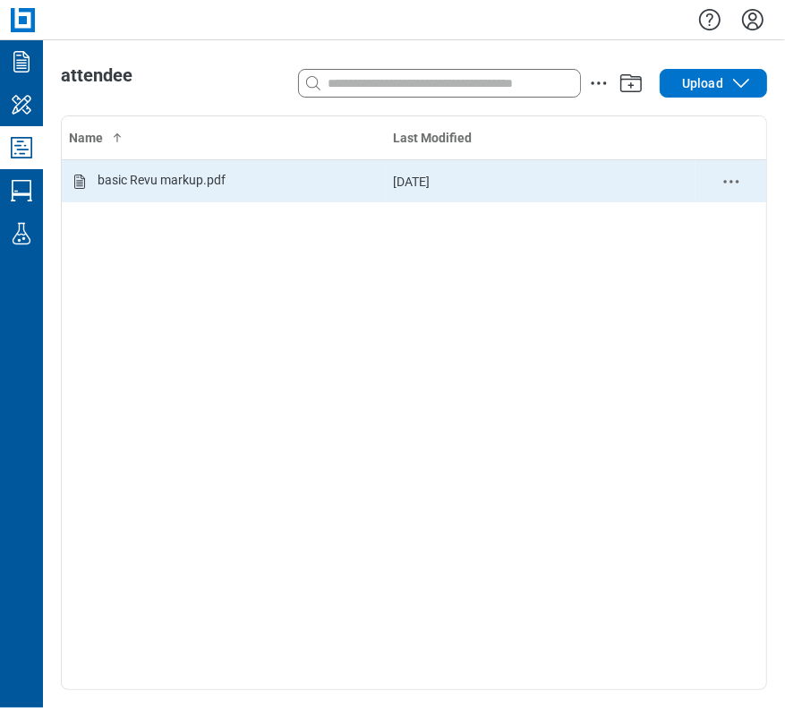
click at [227, 192] on td "basic Revu markup.pdf" at bounding box center [224, 180] width 324 height 43
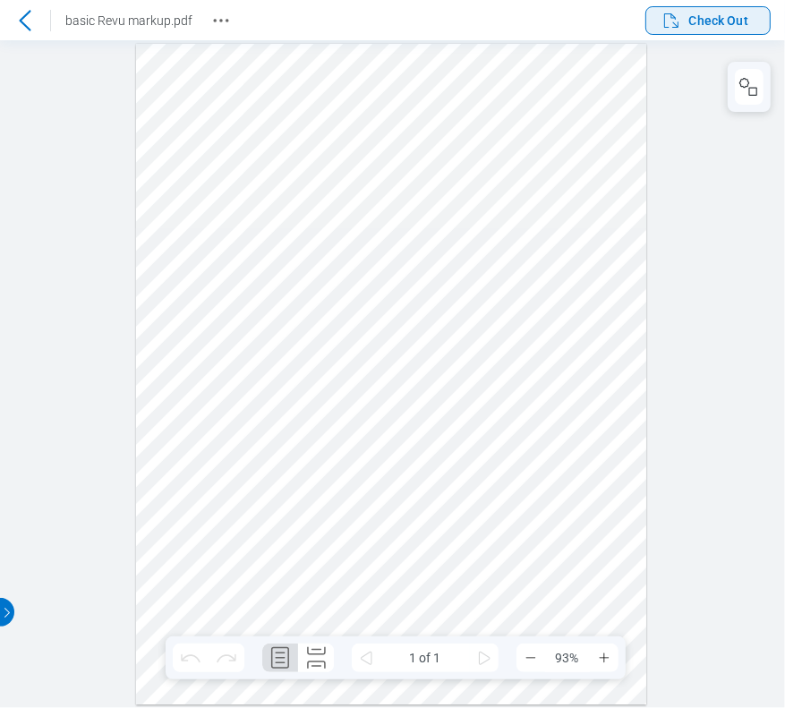
click at [689, 19] on span "Check Out" at bounding box center [718, 21] width 59 height 18
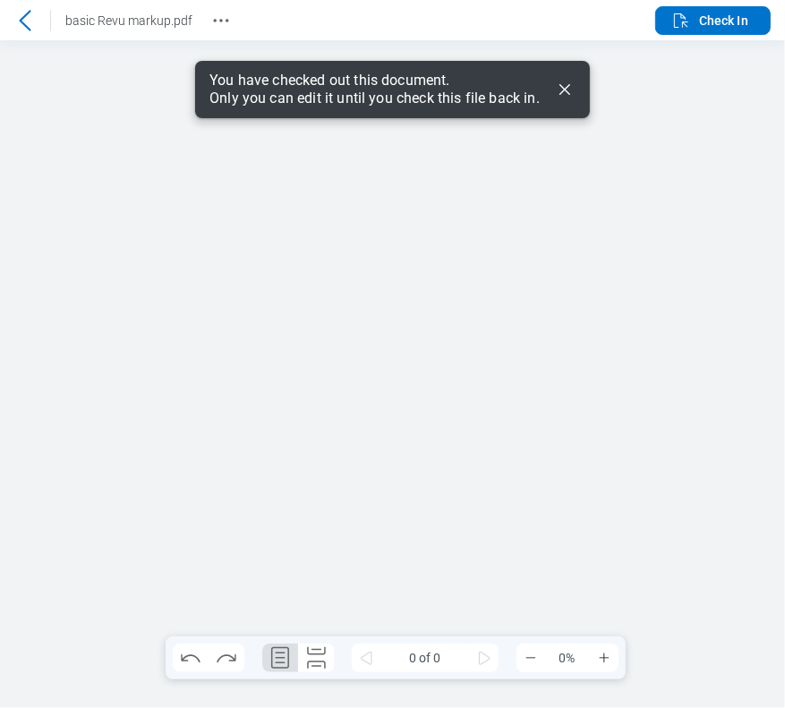
click at [565, 88] on icon "Dismiss" at bounding box center [564, 89] width 11 height 11
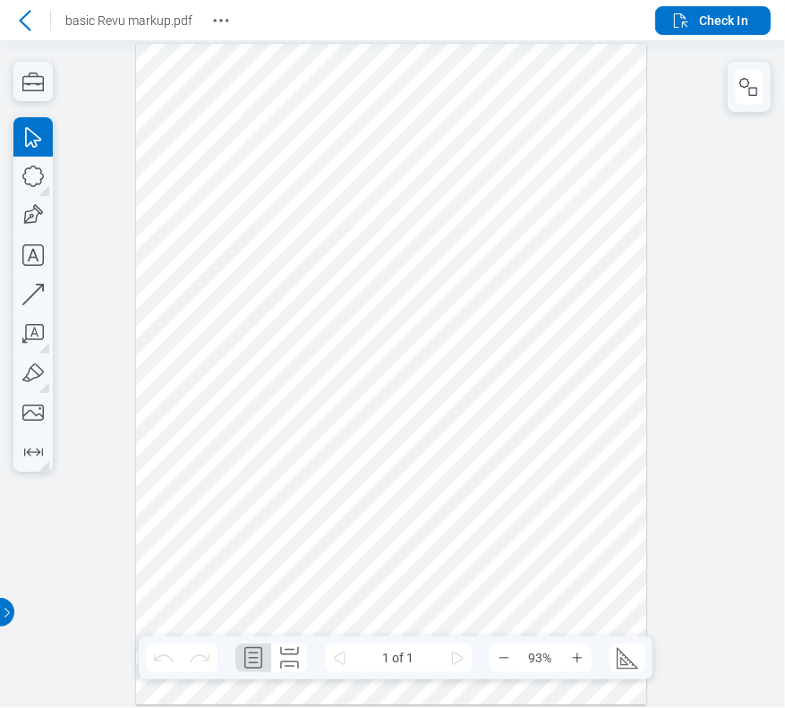
click at [23, 26] on icon at bounding box center [24, 20] width 21 height 21
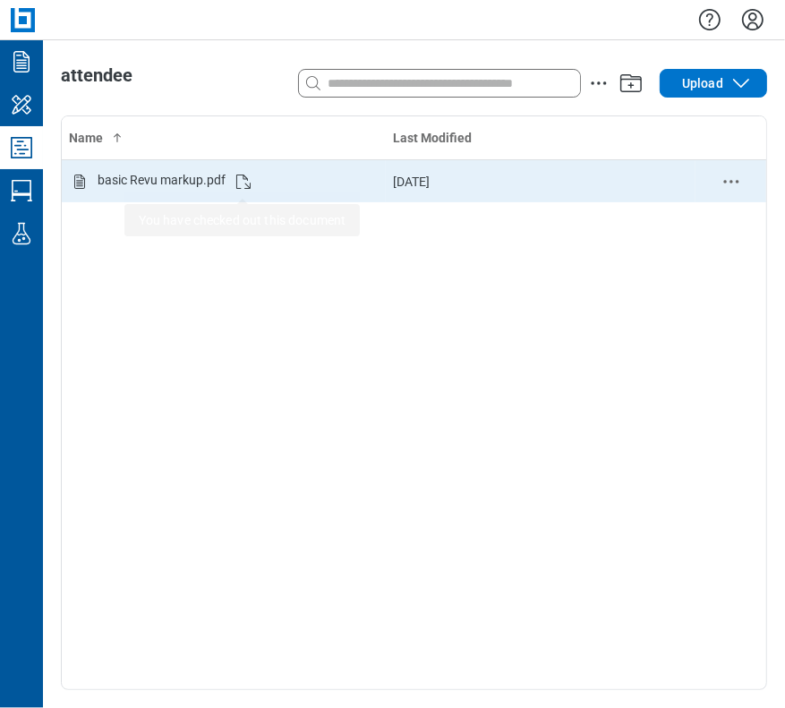
click at [240, 182] on icon "Studio items table" at bounding box center [243, 181] width 21 height 21
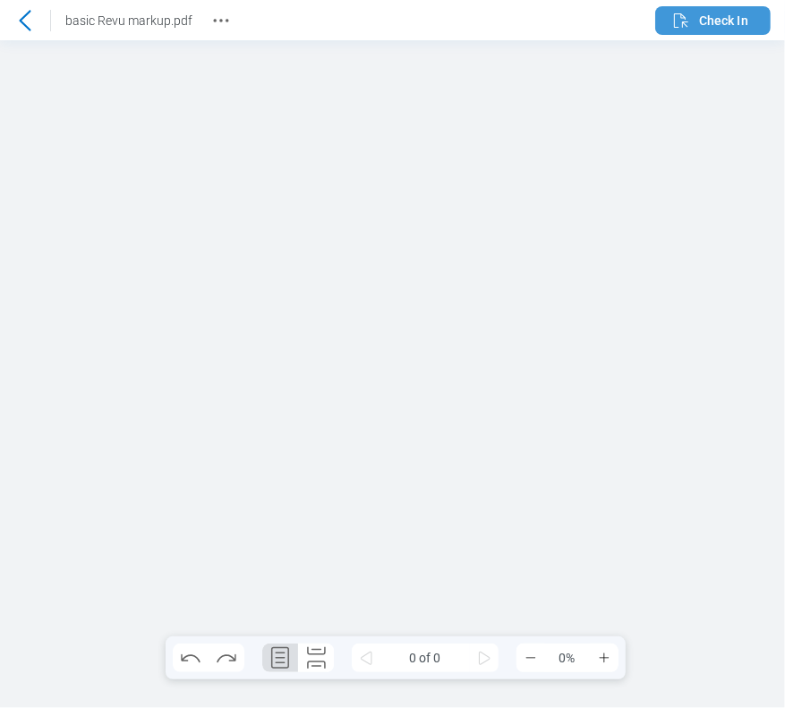
click at [688, 17] on icon "button" at bounding box center [680, 20] width 21 height 21
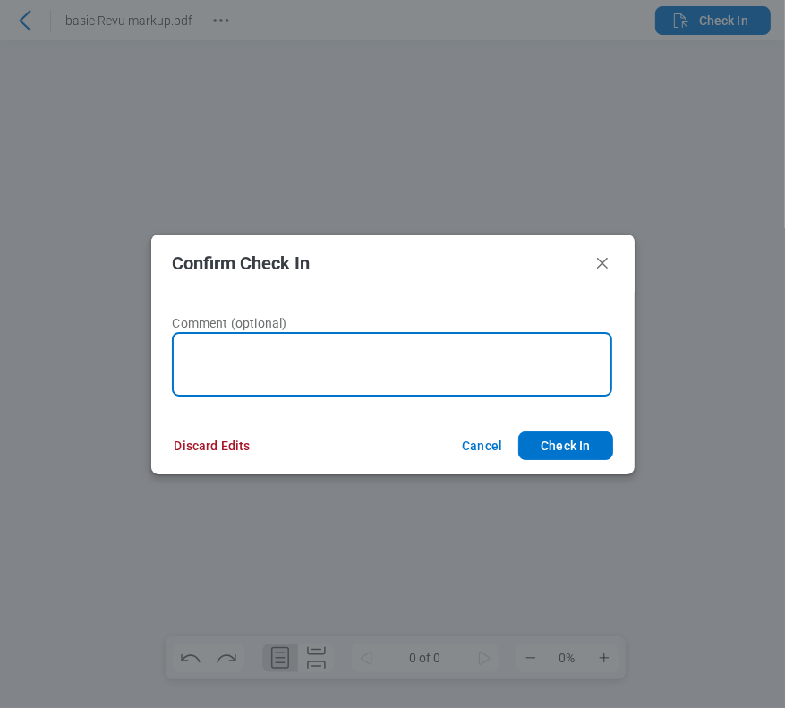
click at [327, 361] on textarea at bounding box center [392, 364] width 440 height 64
type textarea "****"
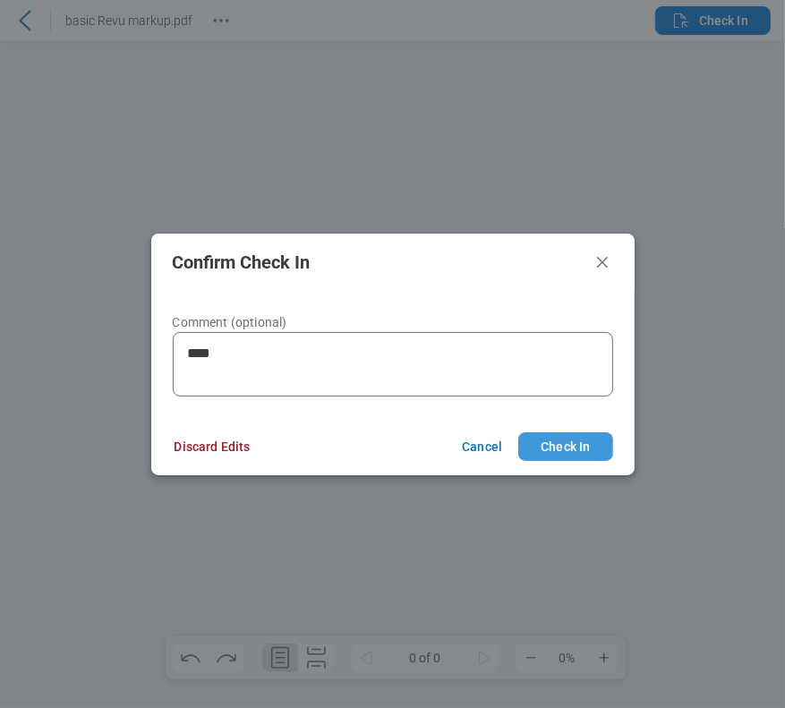
click at [585, 453] on button "Check In" at bounding box center [565, 446] width 94 height 29
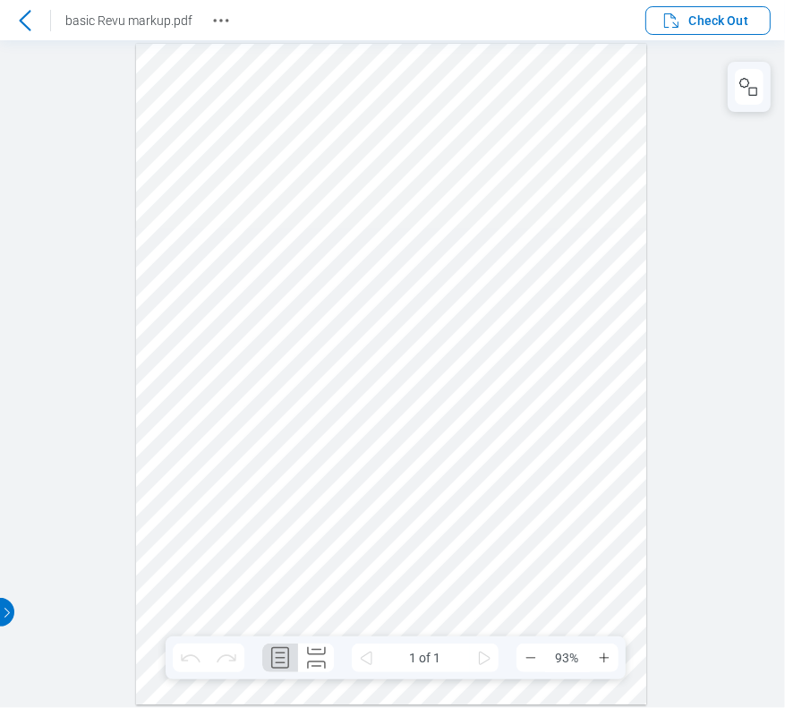
click at [31, 17] on icon at bounding box center [24, 20] width 21 height 21
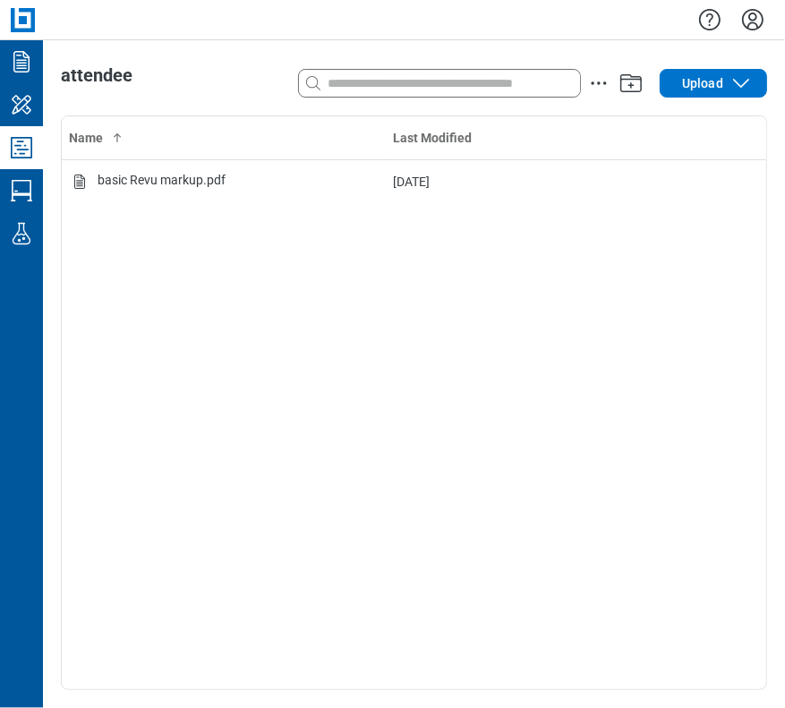
click at [758, 19] on icon "Settings" at bounding box center [752, 19] width 29 height 29
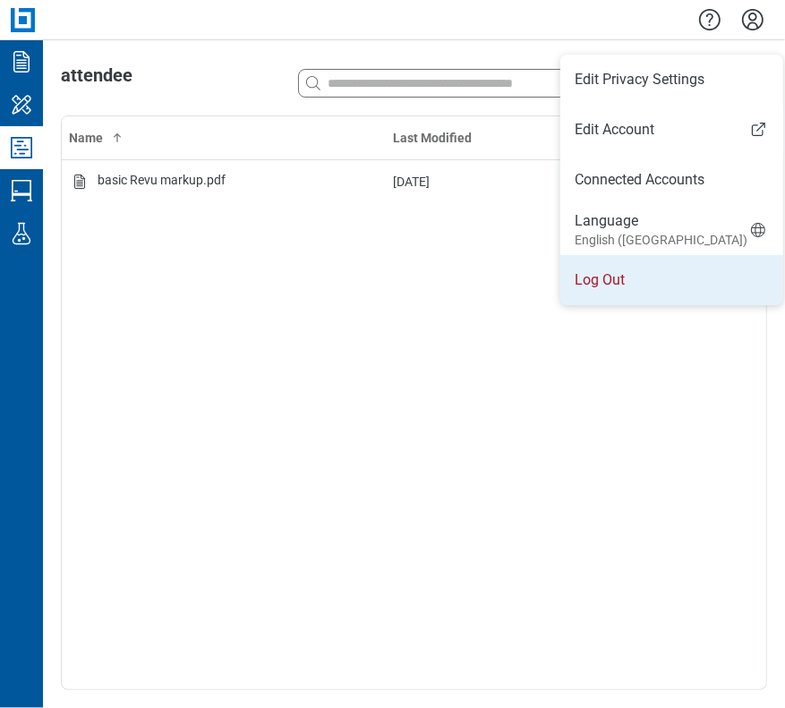
click at [624, 284] on li "Log Out" at bounding box center [671, 280] width 223 height 50
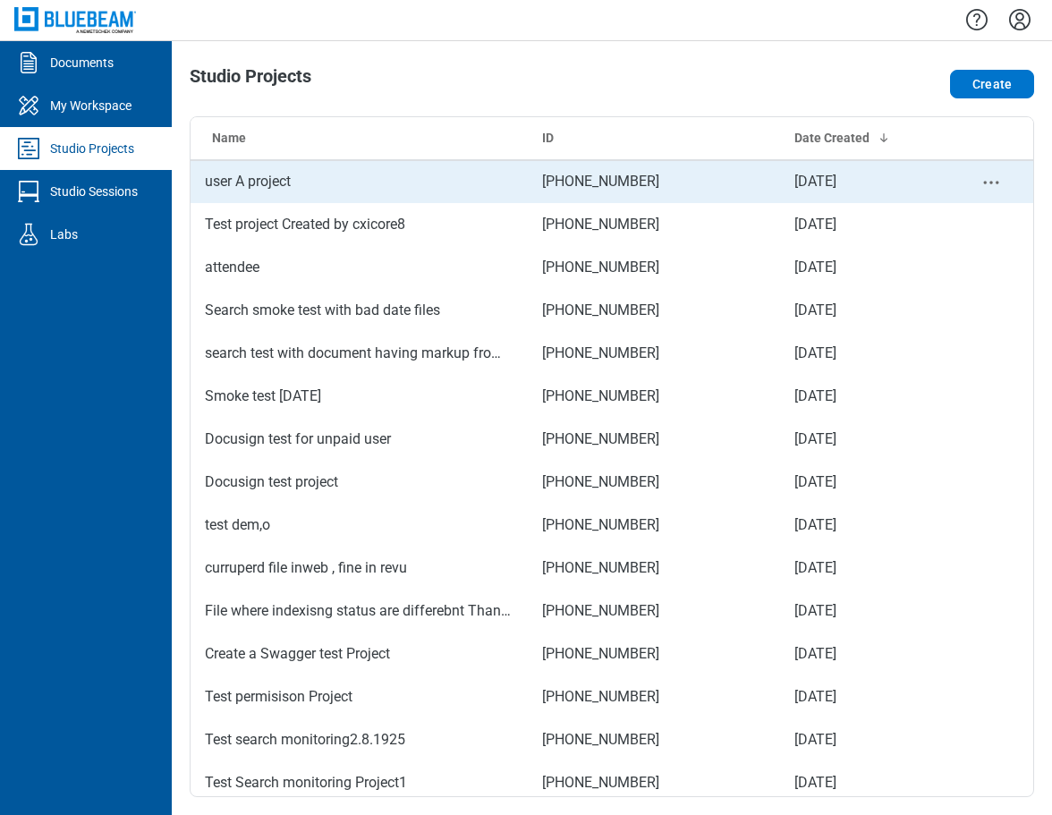
click at [247, 190] on td "user A project" at bounding box center [359, 181] width 337 height 43
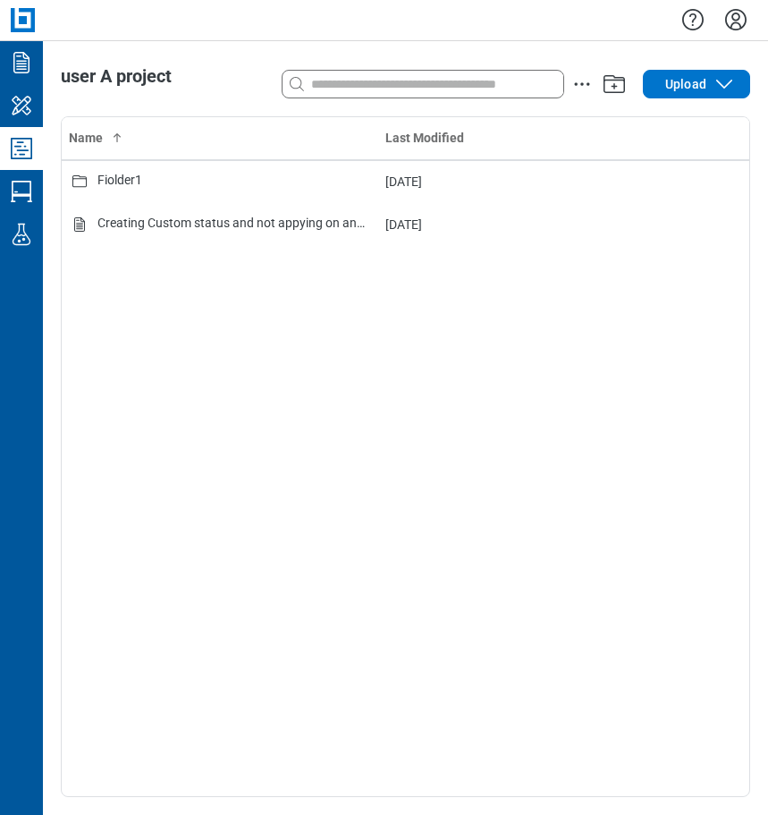
click at [369, 95] on div at bounding box center [423, 84] width 281 height 29
click at [390, 89] on input at bounding box center [436, 84] width 256 height 20
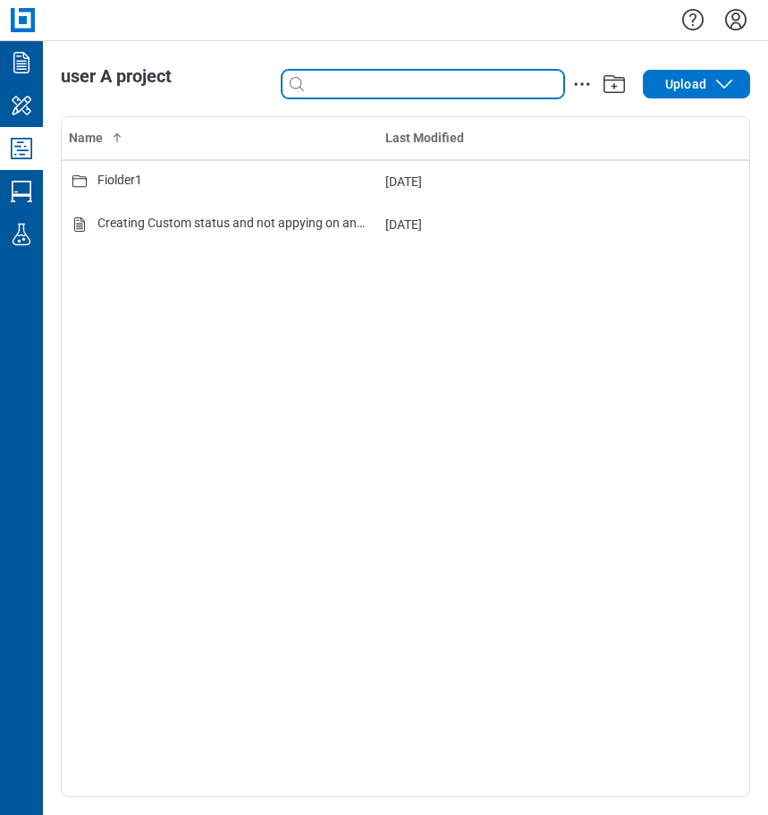
type input "*"
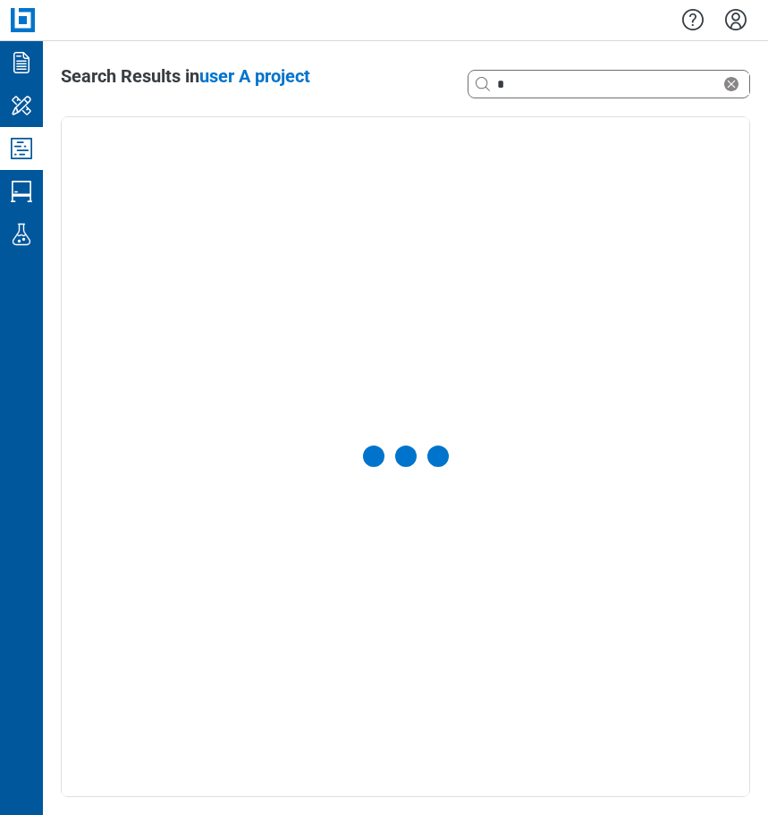
select select "**********"
